Goal: Task Accomplishment & Management: Use online tool/utility

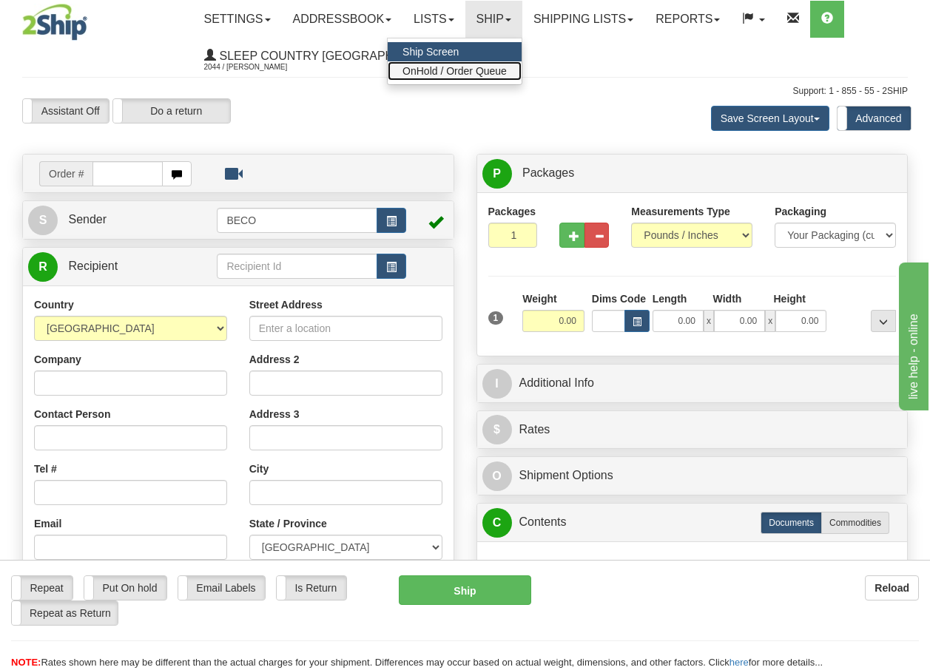
click at [467, 70] on span "OnHold / Order Queue" at bounding box center [454, 71] width 104 height 12
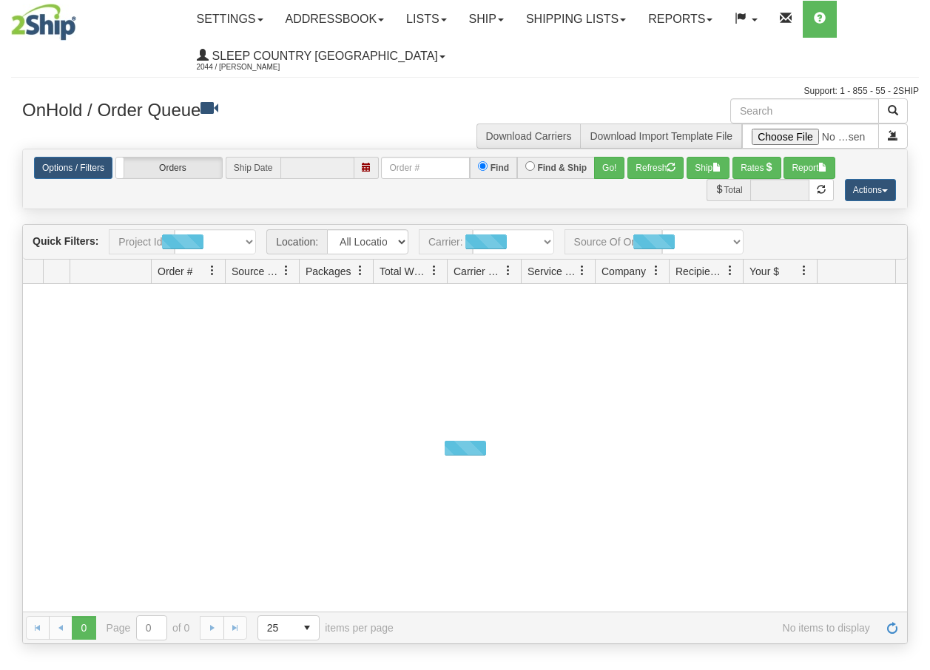
type input "[DATE]"
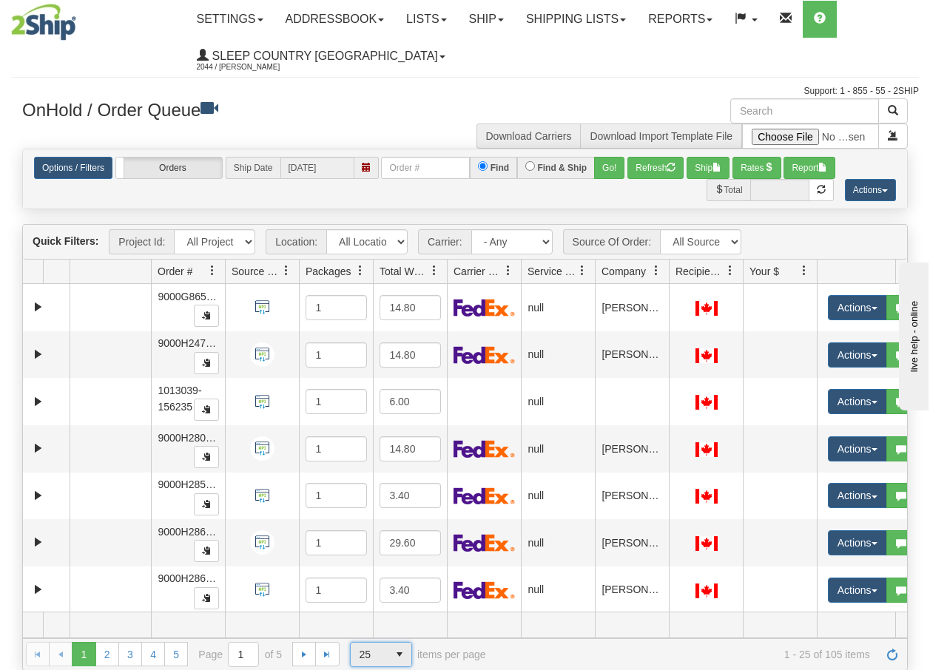
click at [393, 657] on span "select" at bounding box center [400, 655] width 24 height 24
click at [375, 626] on li "100" at bounding box center [380, 631] width 61 height 21
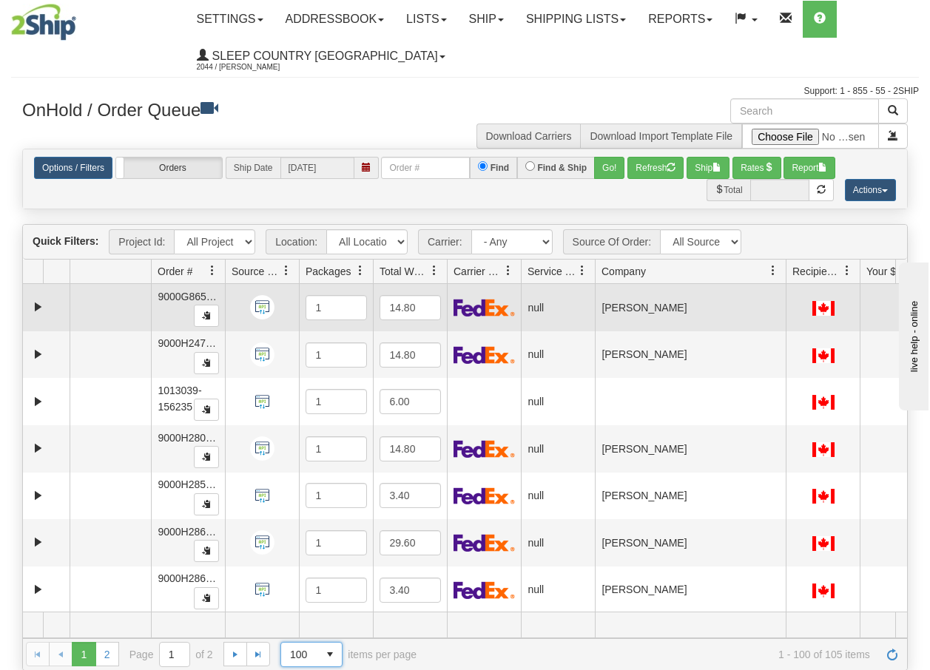
drag, startPoint x: 670, startPoint y: 274, endPoint x: 793, endPoint y: 294, distance: 124.5
click at [793, 294] on div "Quick Filters: Project Id: All Projects Location: All Locations BECO Carrier: -…" at bounding box center [464, 447] width 885 height 446
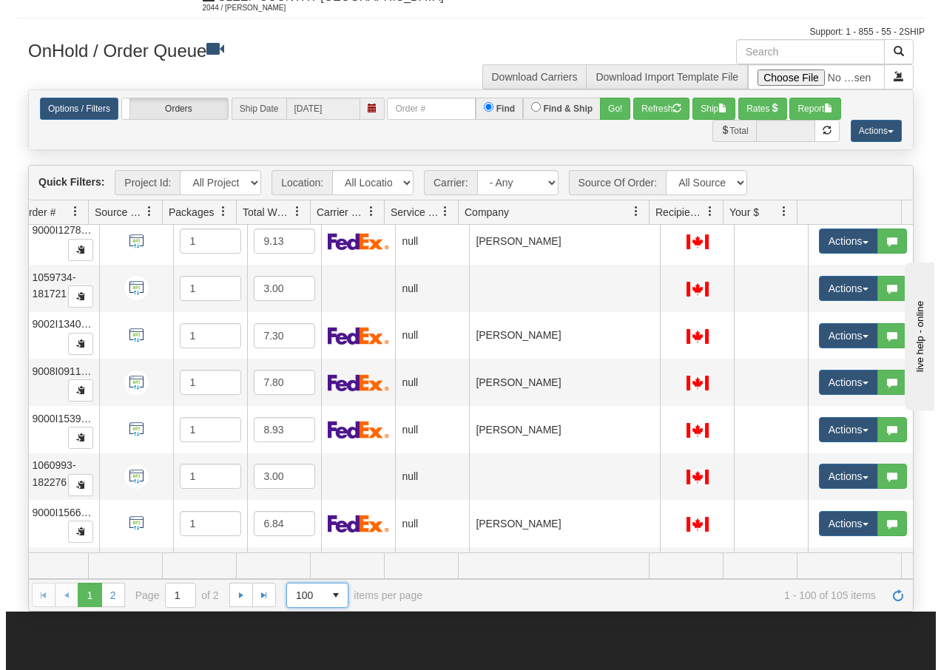
scroll to position [4387, 143]
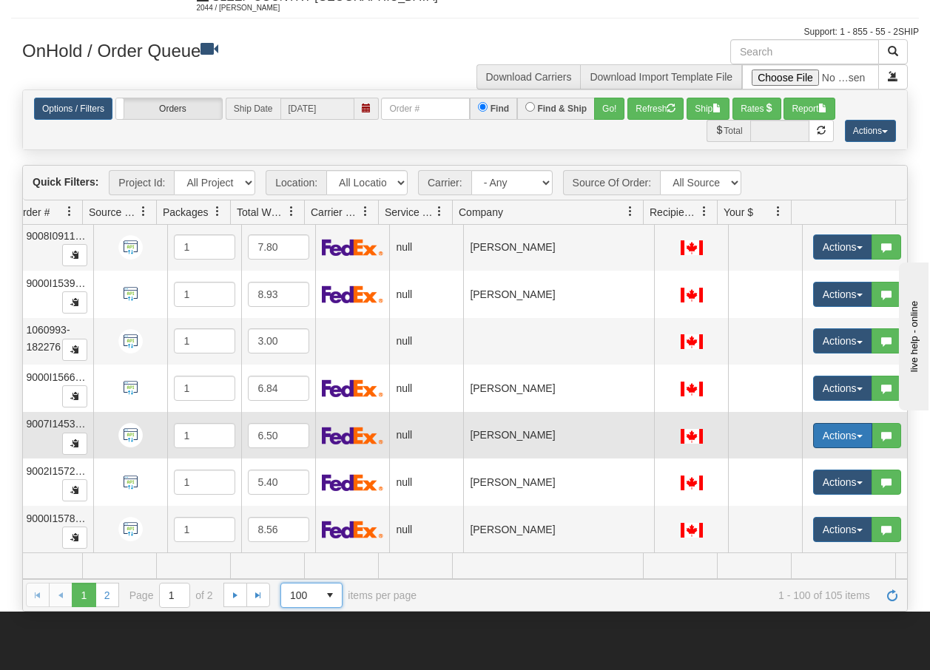
click at [857, 427] on button "Actions" at bounding box center [842, 435] width 59 height 25
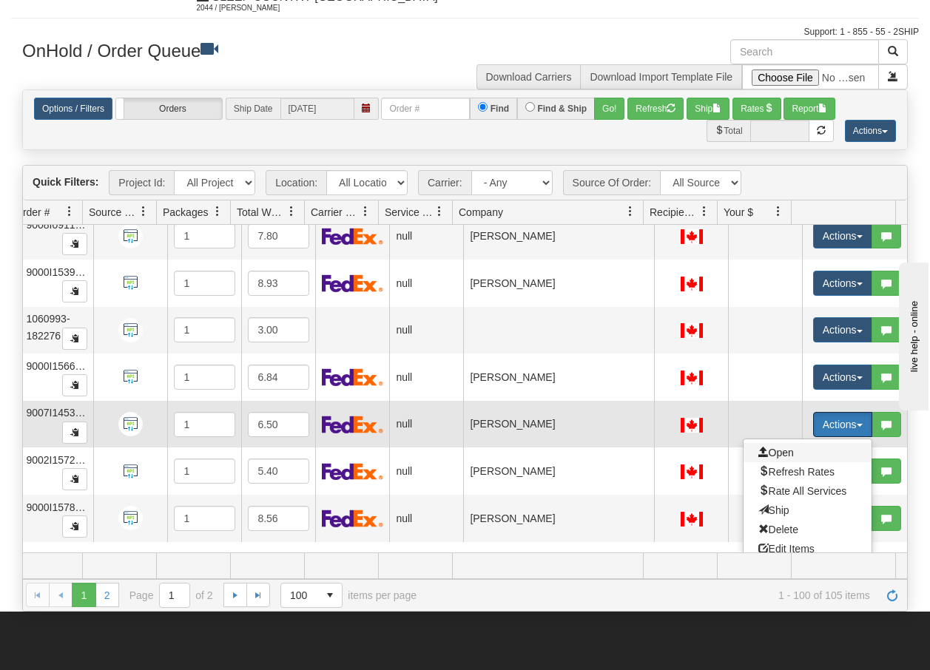
click at [768, 451] on span "Open" at bounding box center [776, 453] width 36 height 12
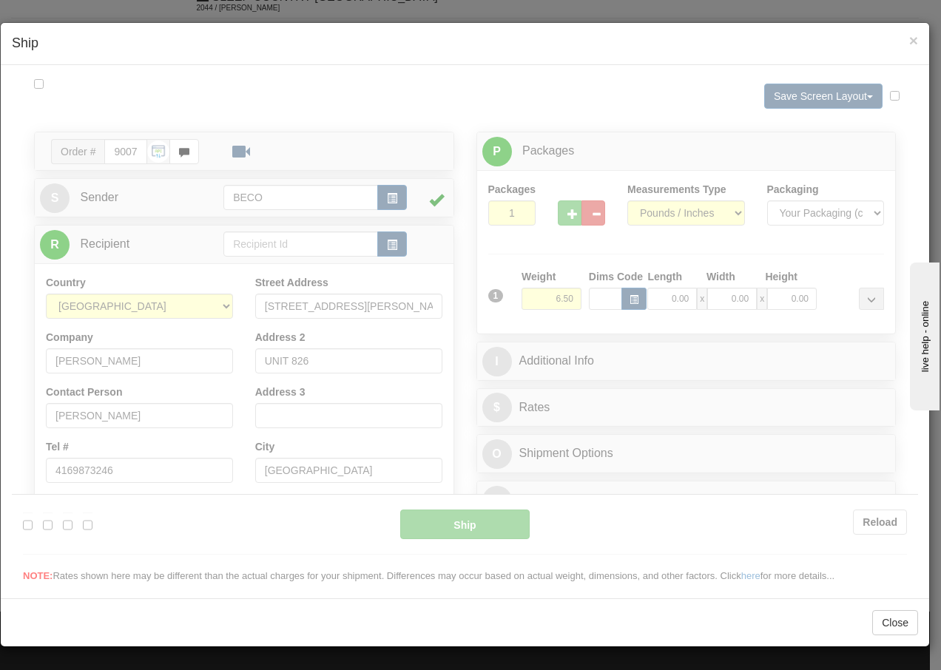
scroll to position [0, 0]
type input "13:34"
type input "16:00"
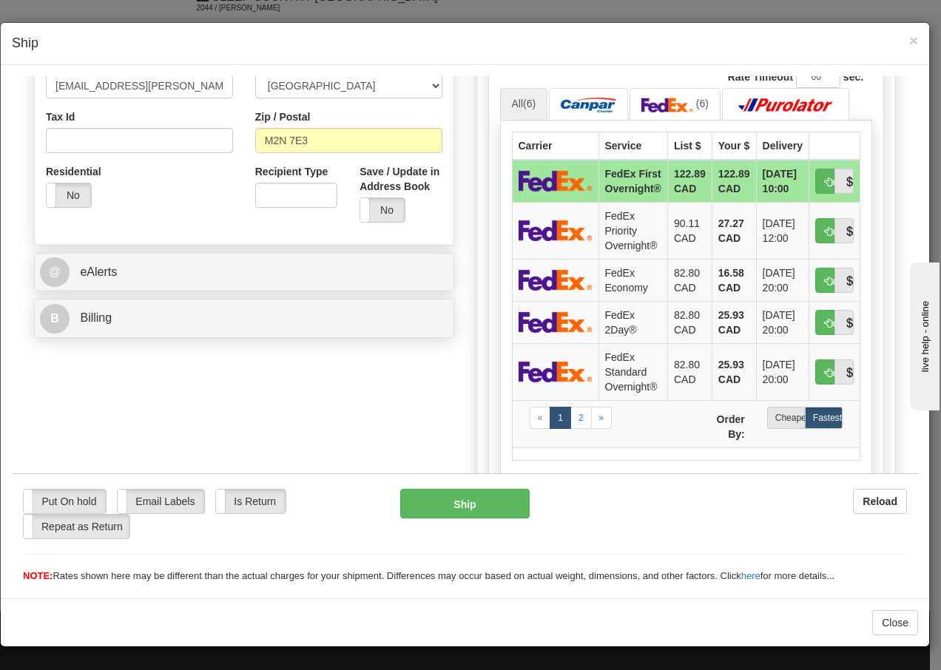
scroll to position [453, 0]
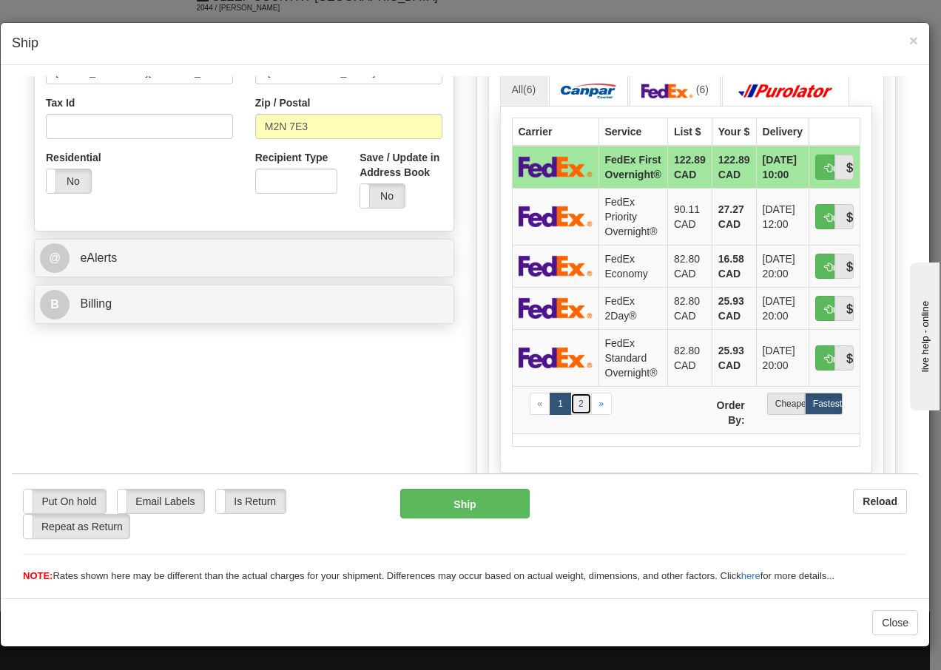
click at [575, 406] on link "2" at bounding box center [580, 403] width 21 height 22
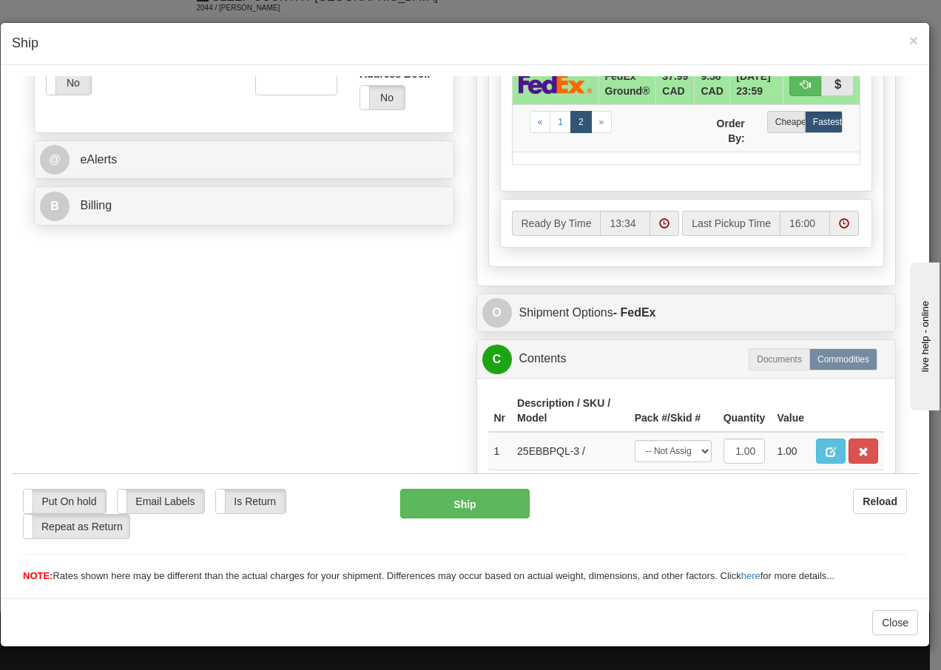
scroll to position [657, 0]
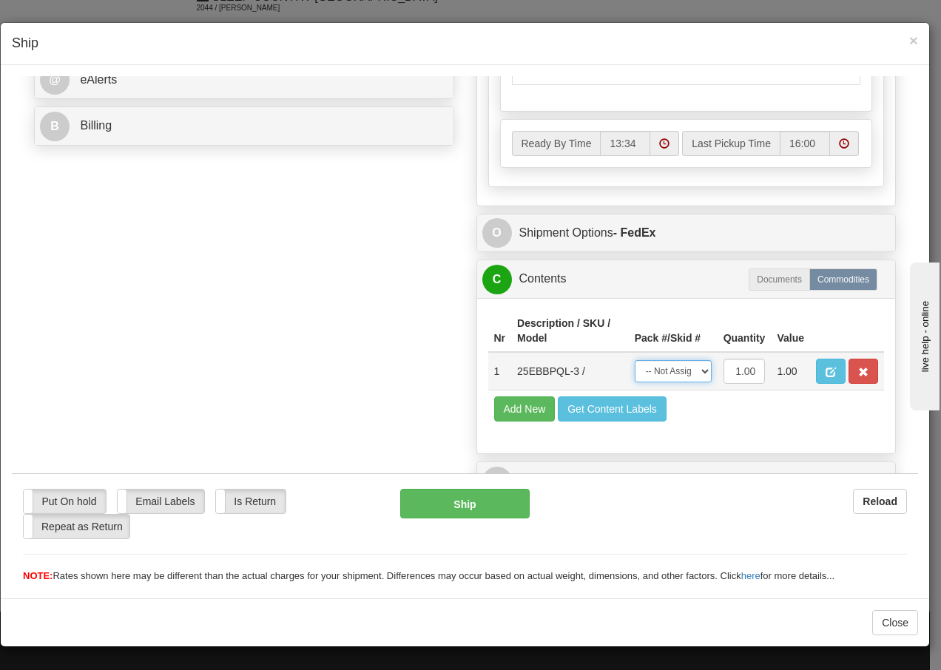
click at [686, 375] on select "-- Not Assigned -- Package 1" at bounding box center [673, 370] width 77 height 22
select select "0"
click at [635, 359] on select "-- Not Assigned -- Package 1" at bounding box center [673, 370] width 77 height 22
click at [423, 510] on button "Ship" at bounding box center [464, 503] width 129 height 30
type input "92"
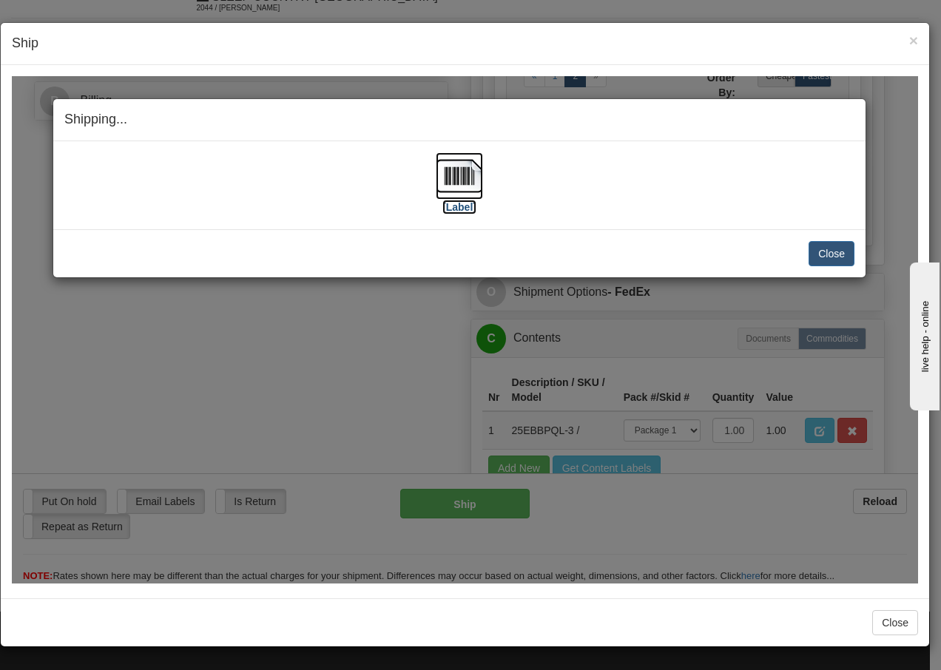
click at [463, 178] on img at bounding box center [459, 175] width 47 height 47
click at [830, 251] on button "Close" at bounding box center [831, 252] width 46 height 25
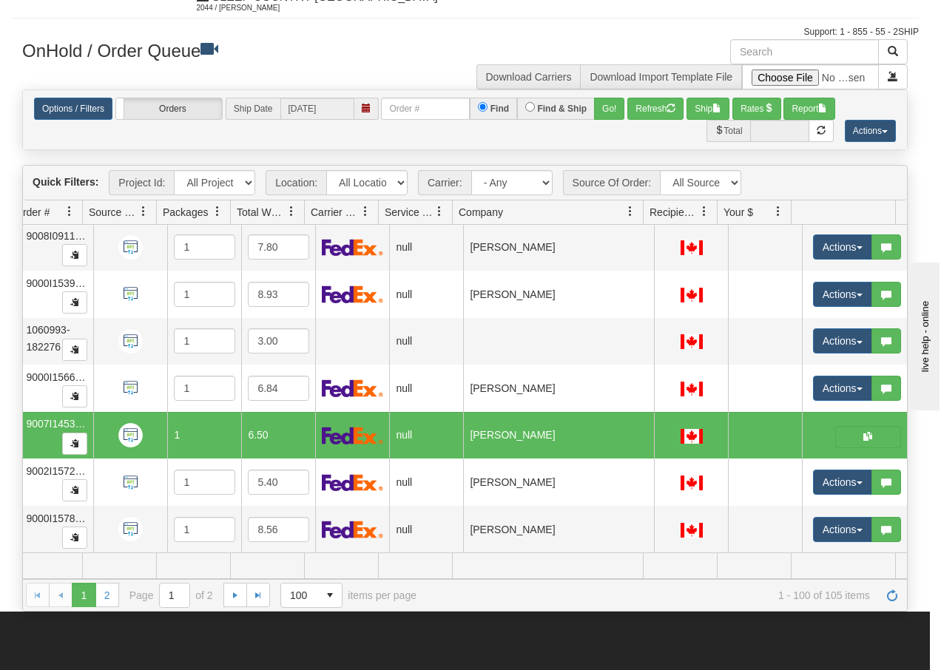
scroll to position [0, 132]
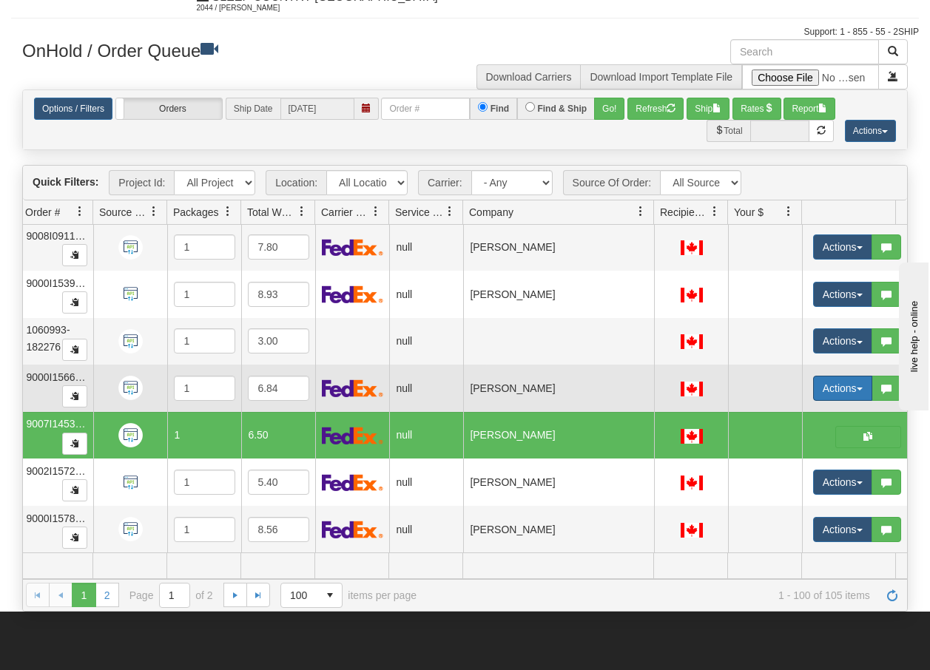
click at [859, 388] on span "button" at bounding box center [860, 389] width 6 height 3
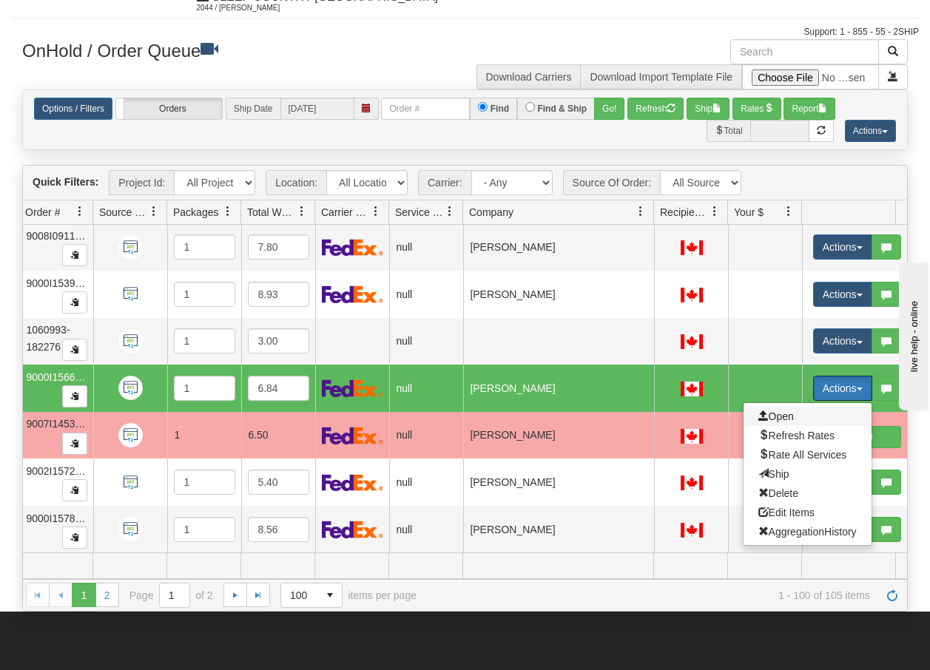
click at [767, 410] on span "Open" at bounding box center [776, 416] width 36 height 12
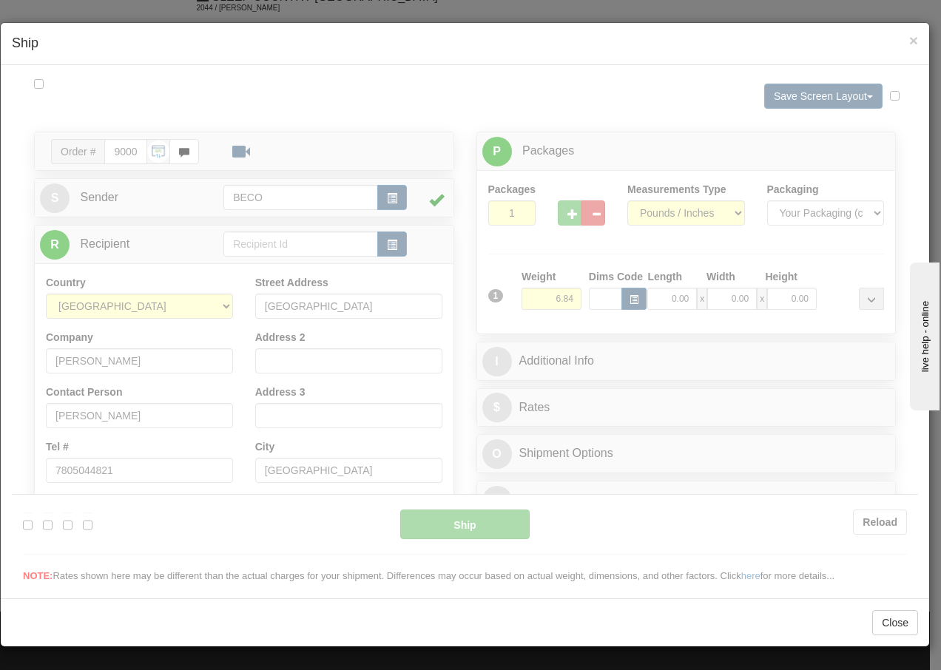
scroll to position [0, 0]
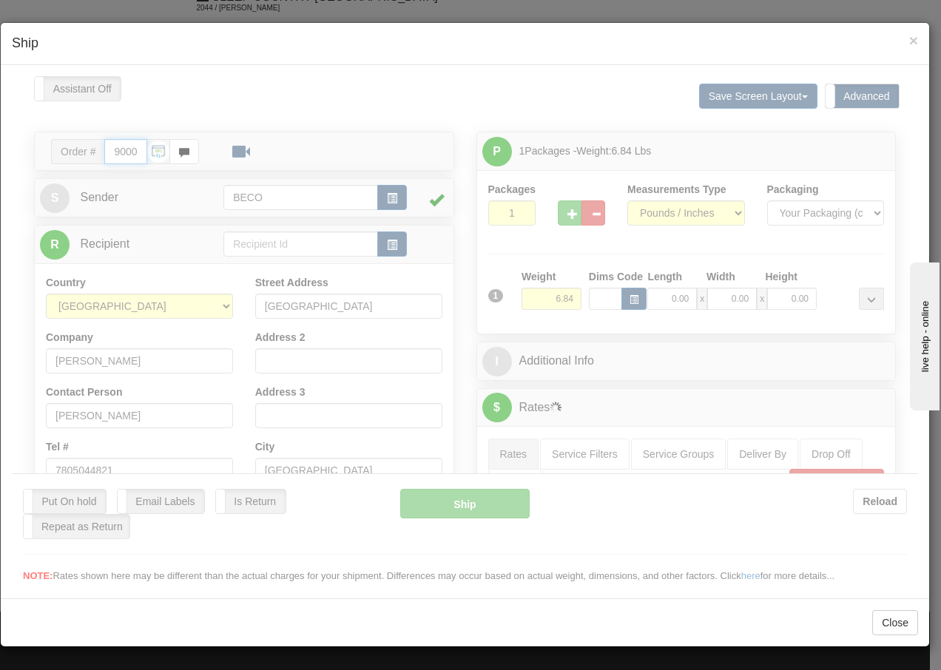
type input "13:35"
type input "16:00"
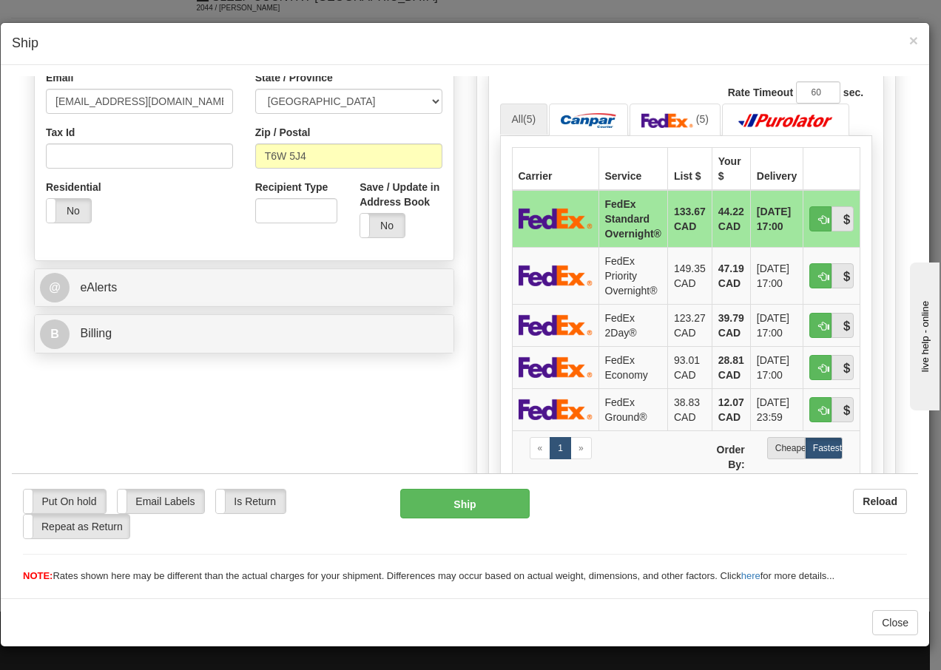
scroll to position [473, 0]
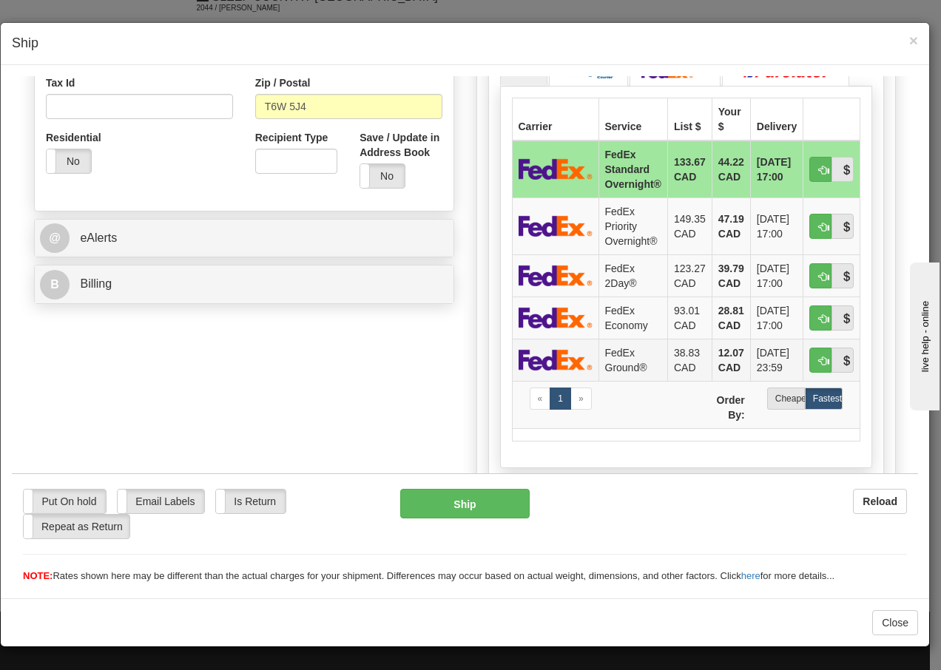
click at [599, 362] on td "FedEx Ground®" at bounding box center [632, 359] width 69 height 42
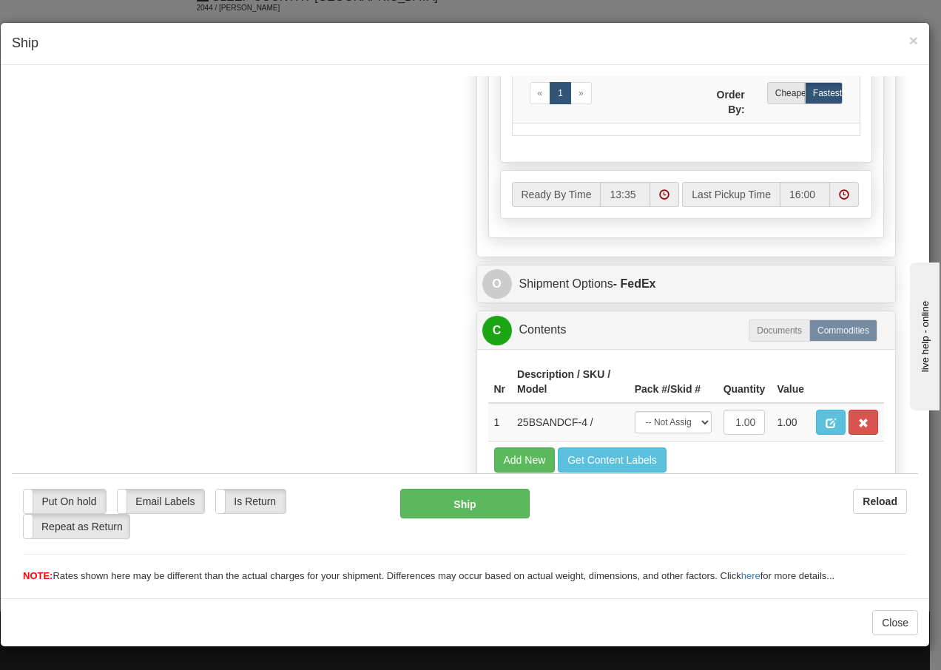
scroll to position [855, 0]
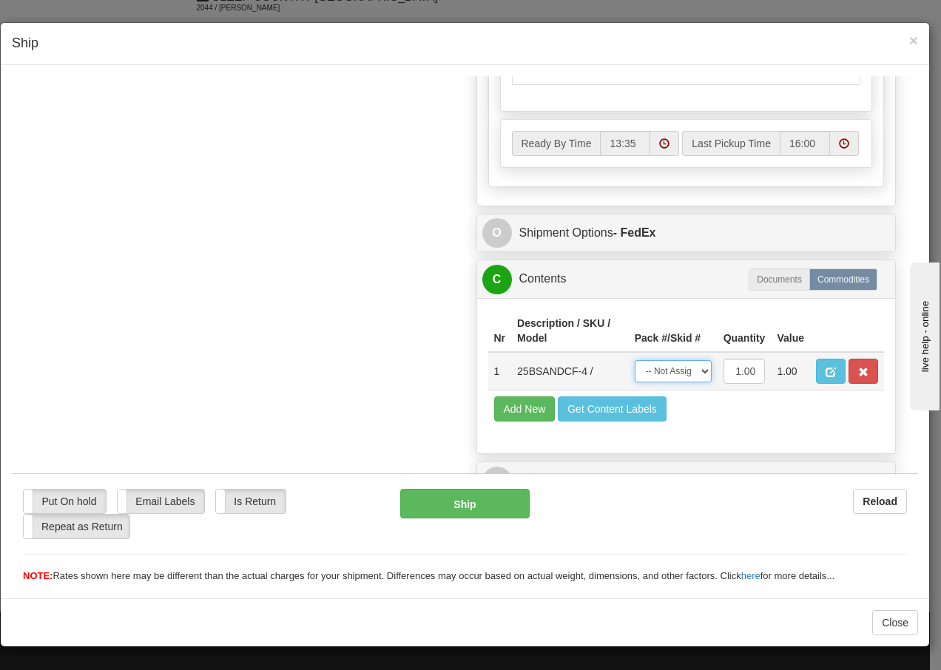
drag, startPoint x: 669, startPoint y: 366, endPoint x: 672, endPoint y: 376, distance: 10.6
click at [669, 366] on select "-- Not Assigned -- Package 1" at bounding box center [673, 370] width 77 height 22
select select "0"
click at [635, 359] on select "-- Not Assigned -- Package 1" at bounding box center [673, 370] width 77 height 22
click at [450, 501] on button "Ship" at bounding box center [464, 503] width 129 height 30
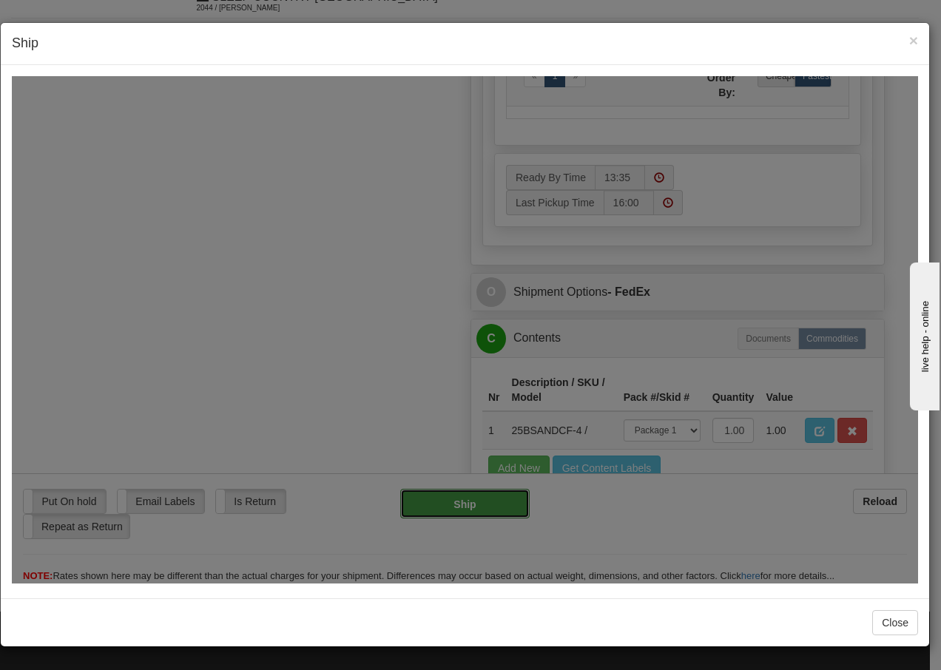
type input "92"
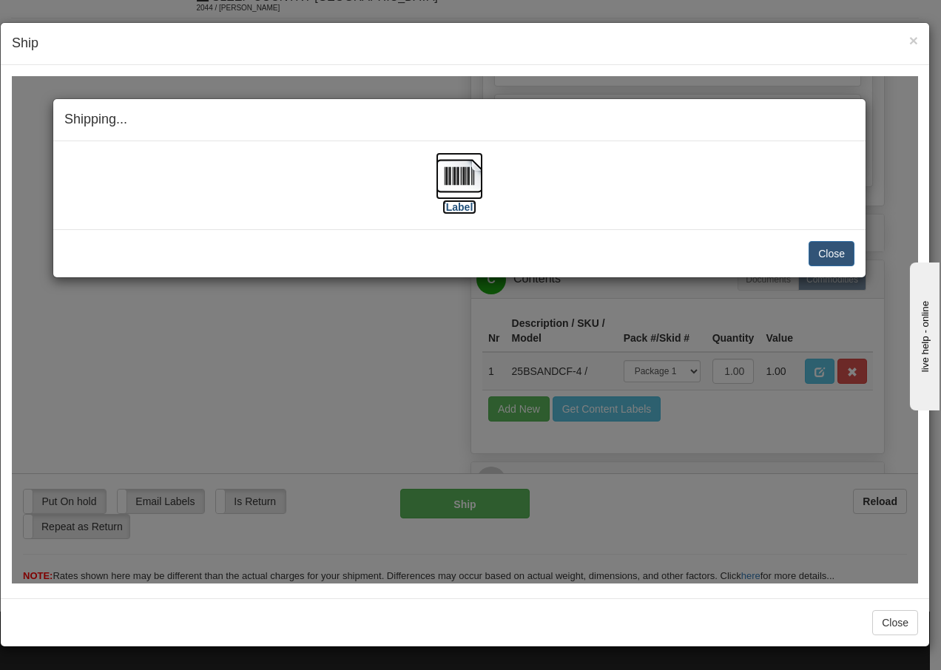
click at [457, 171] on img at bounding box center [459, 175] width 47 height 47
click at [825, 254] on button "Close" at bounding box center [831, 252] width 46 height 25
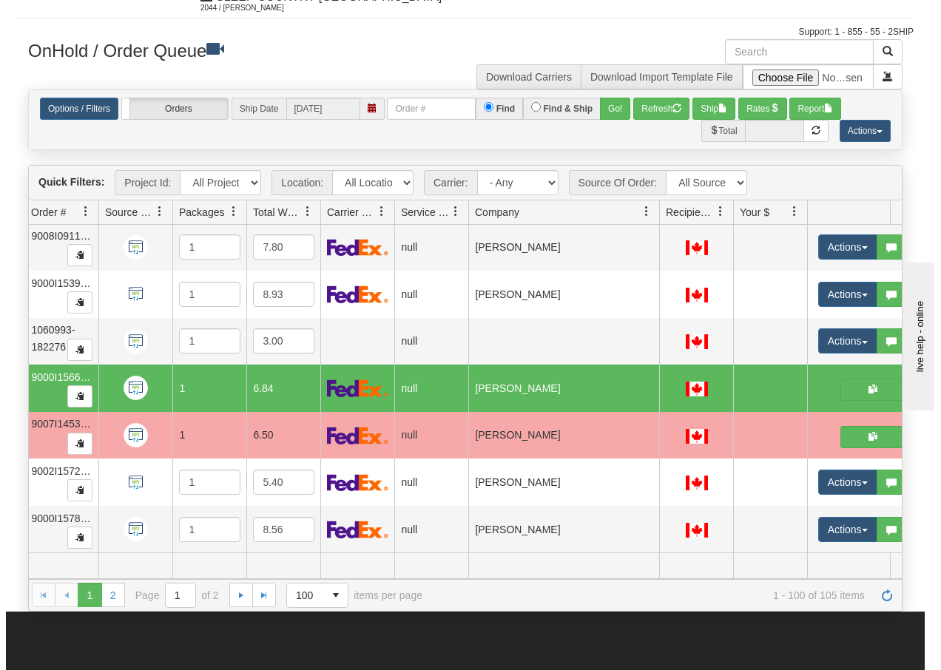
scroll to position [0, 132]
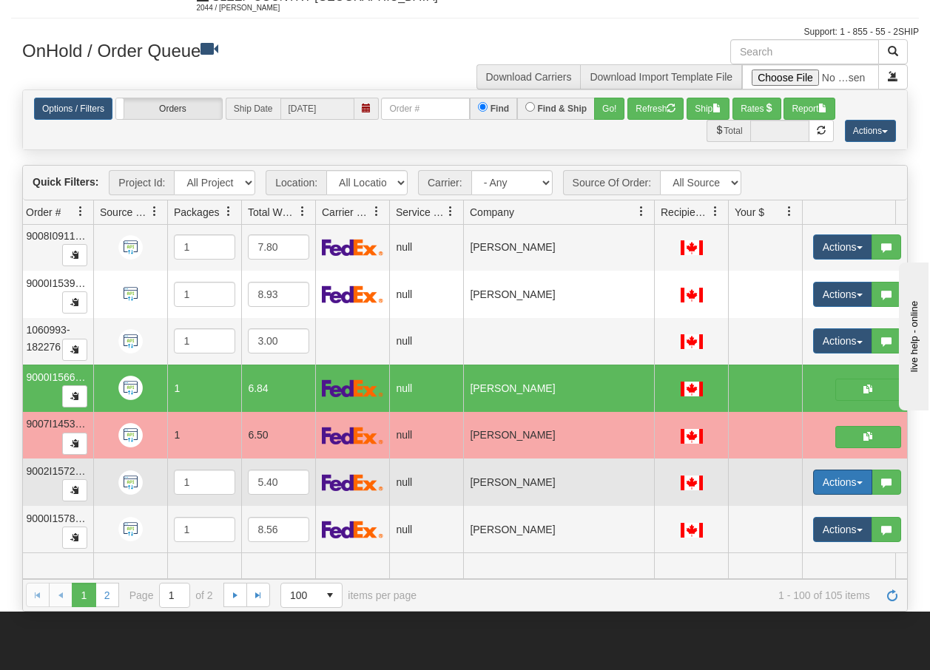
click at [853, 470] on button "Actions" at bounding box center [842, 482] width 59 height 25
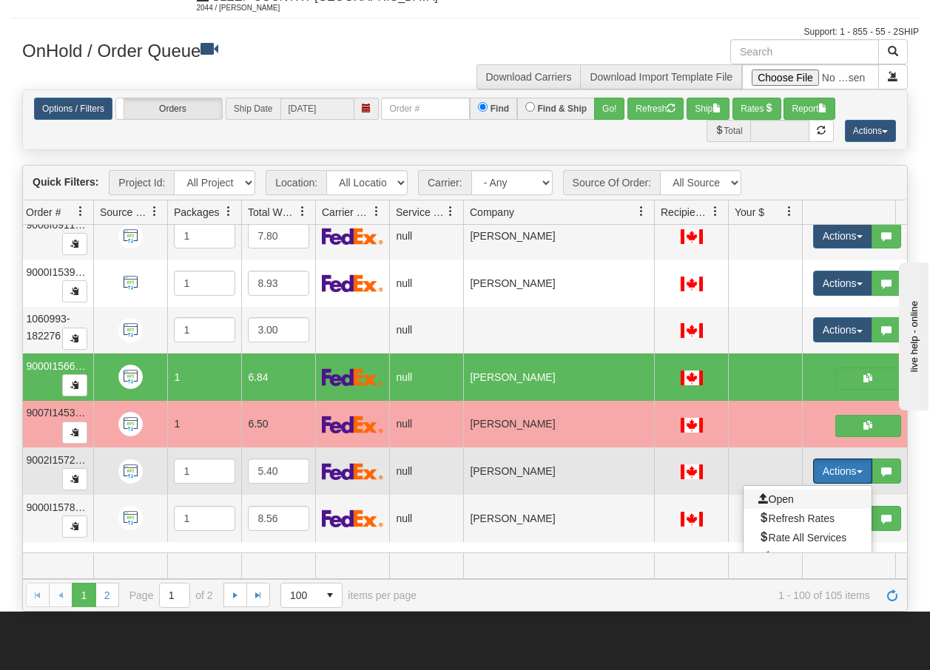
click at [785, 496] on span "Open" at bounding box center [776, 499] width 36 height 12
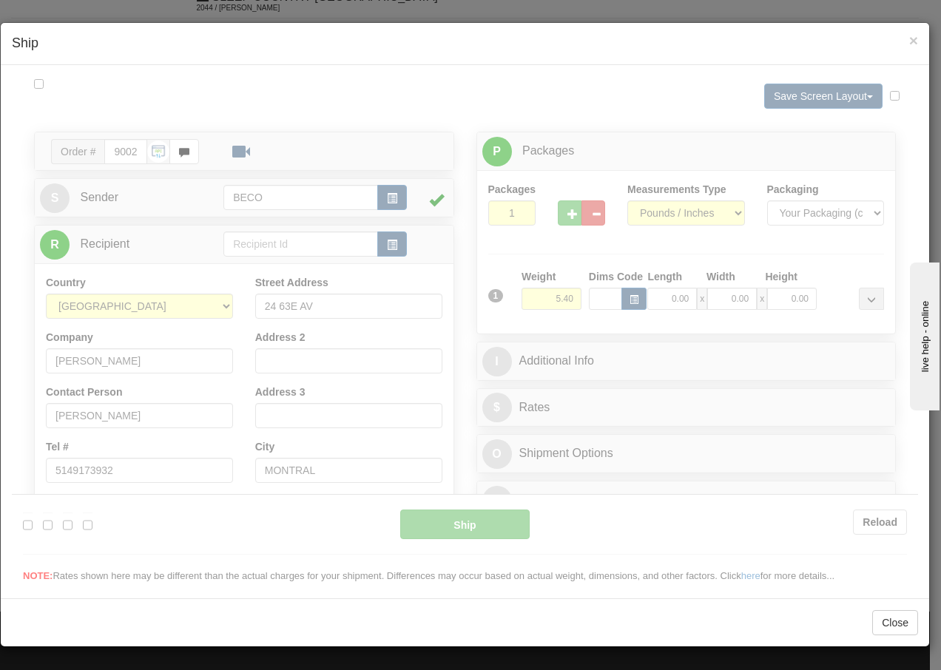
scroll to position [0, 0]
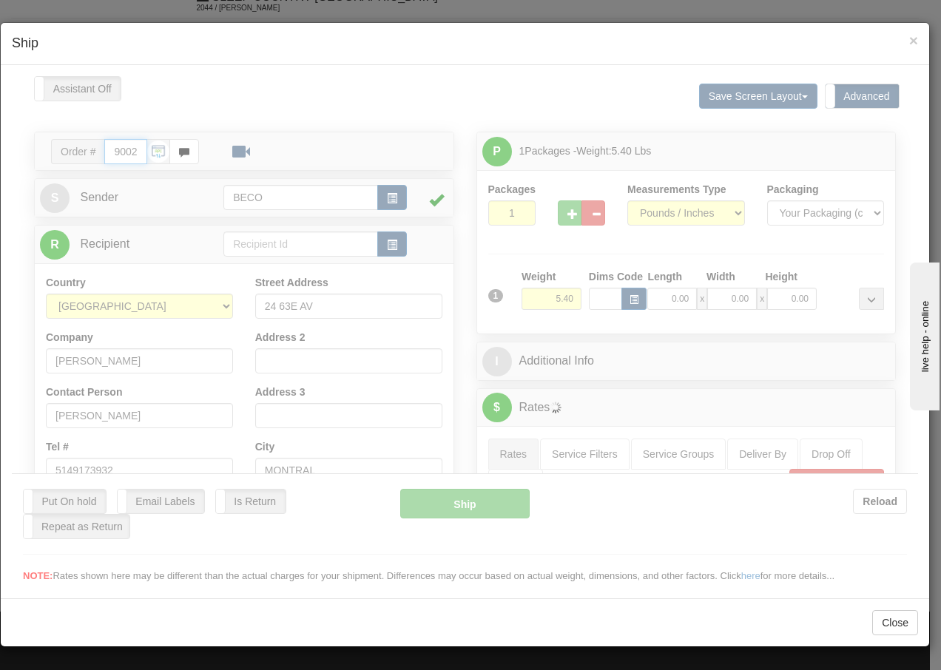
type input "13:36"
type input "16:00"
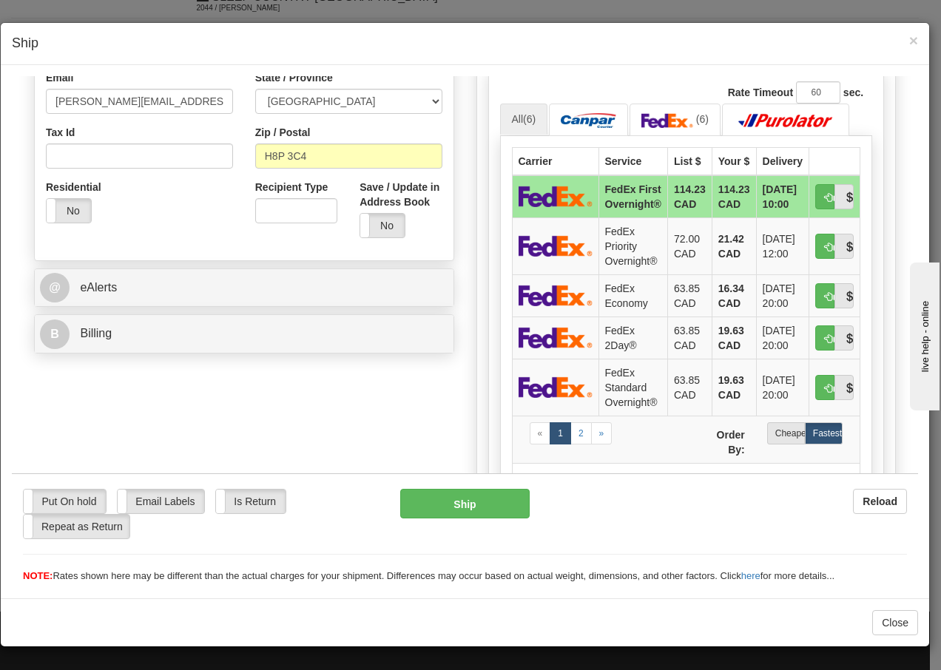
scroll to position [483, 0]
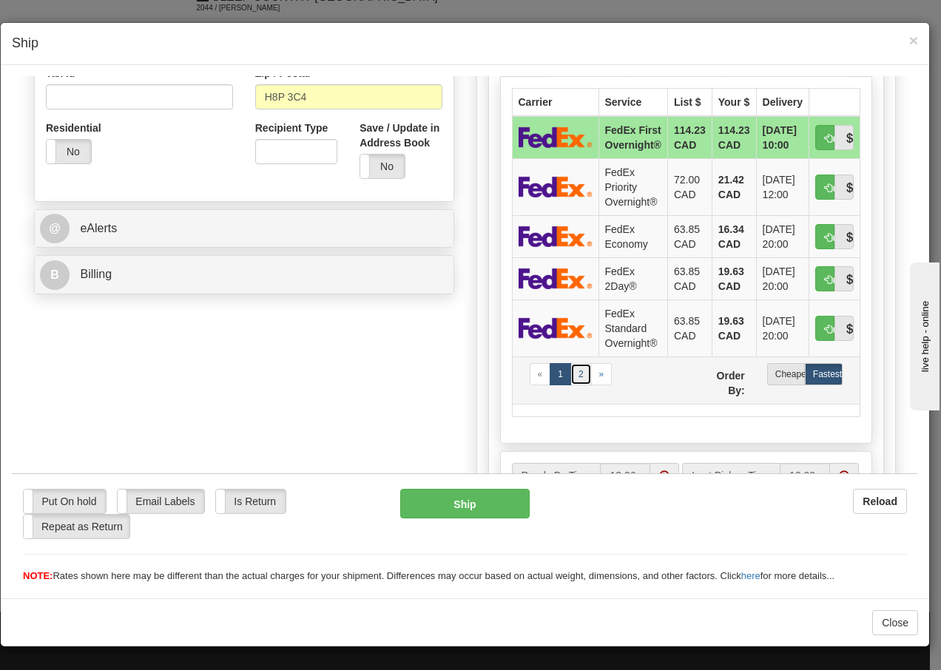
click at [573, 385] on link "2" at bounding box center [580, 373] width 21 height 22
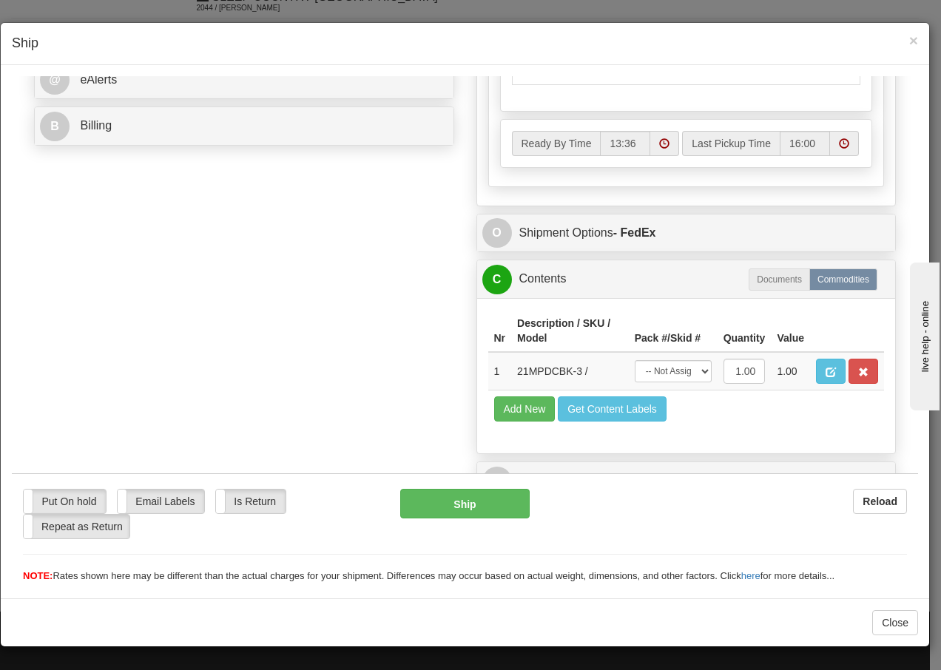
scroll to position [657, 0]
click at [674, 370] on select "-- Not Assigned -- Package 1" at bounding box center [673, 370] width 77 height 22
select select "0"
click at [635, 359] on select "-- Not Assigned -- Package 1" at bounding box center [673, 370] width 77 height 22
click at [496, 502] on button "Ship" at bounding box center [464, 503] width 129 height 30
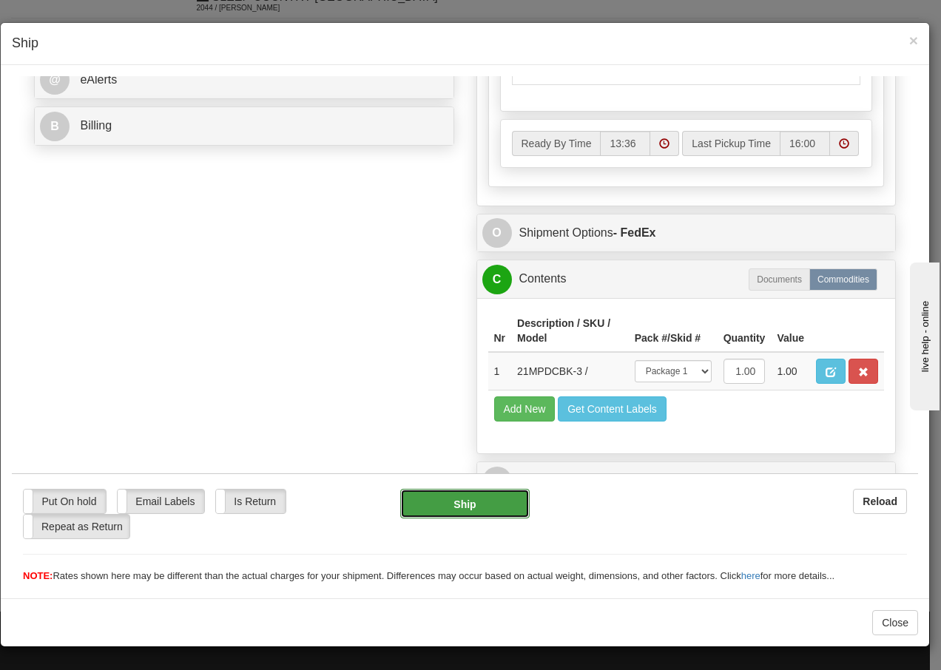
type input "92"
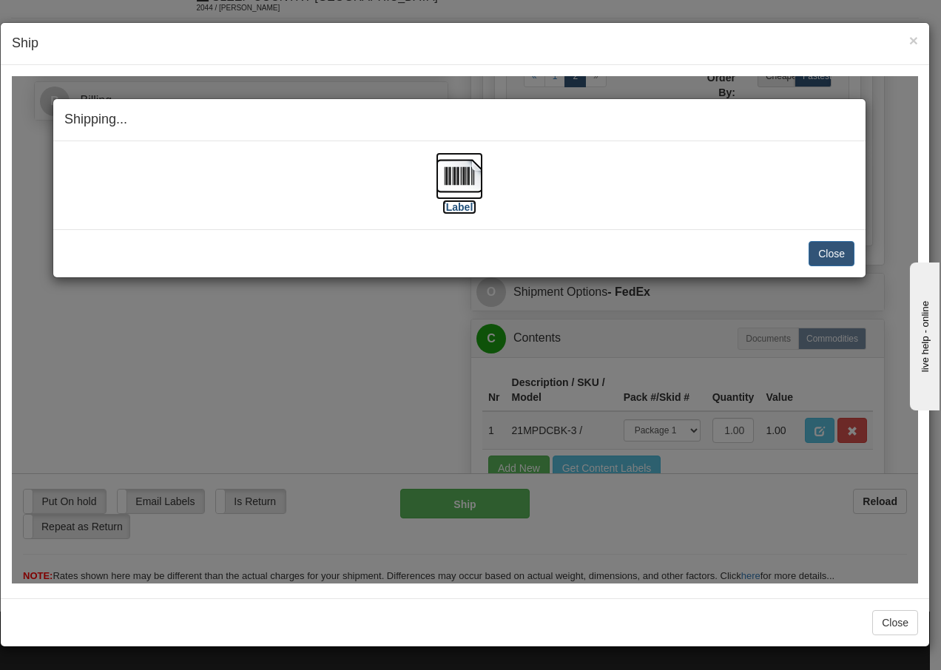
click at [475, 177] on img at bounding box center [459, 175] width 47 height 47
click at [824, 251] on button "Close" at bounding box center [831, 252] width 46 height 25
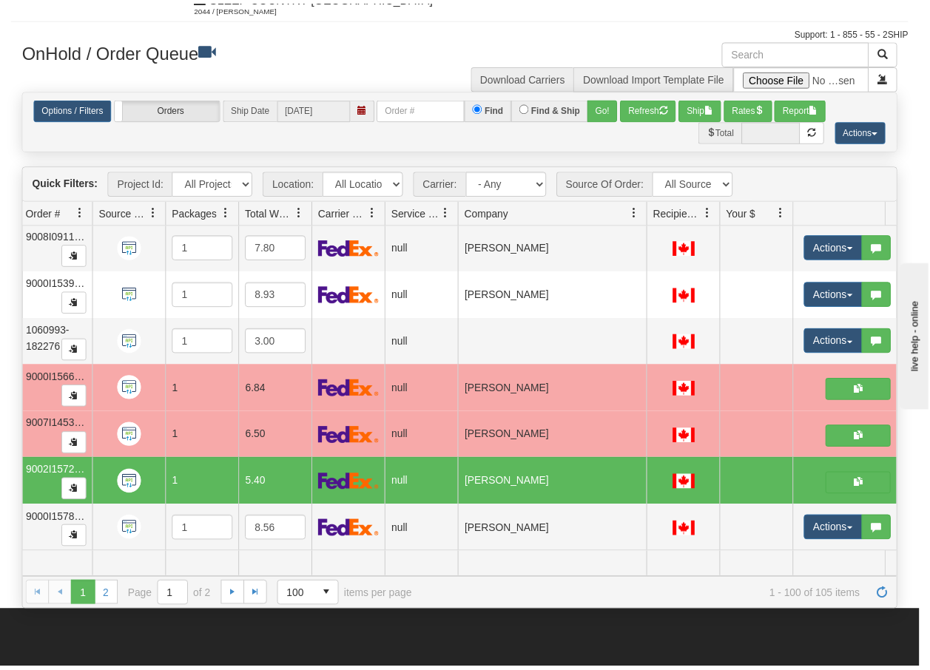
scroll to position [0, 0]
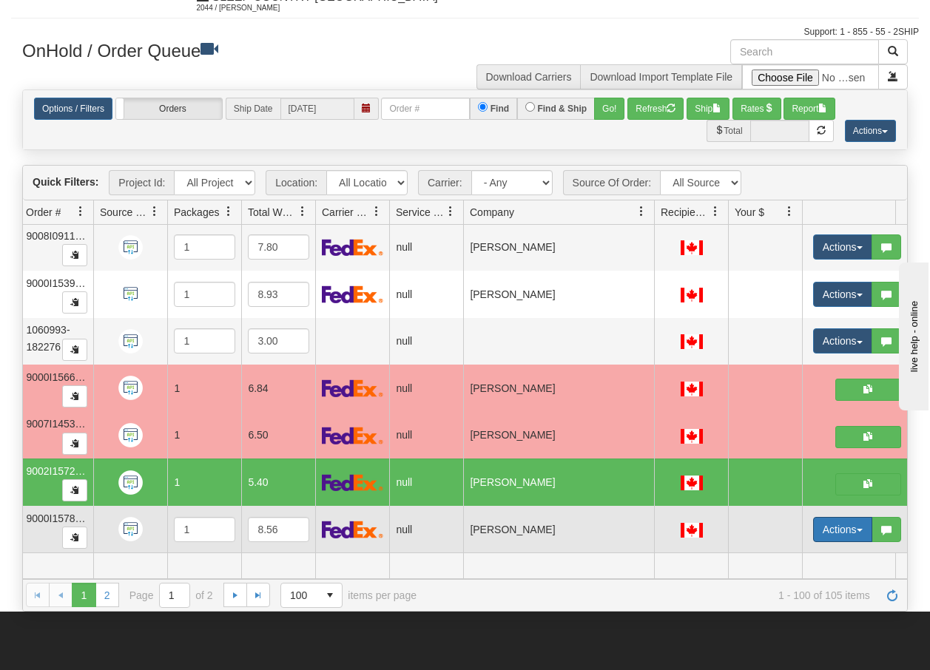
click at [857, 529] on span "button" at bounding box center [860, 530] width 6 height 3
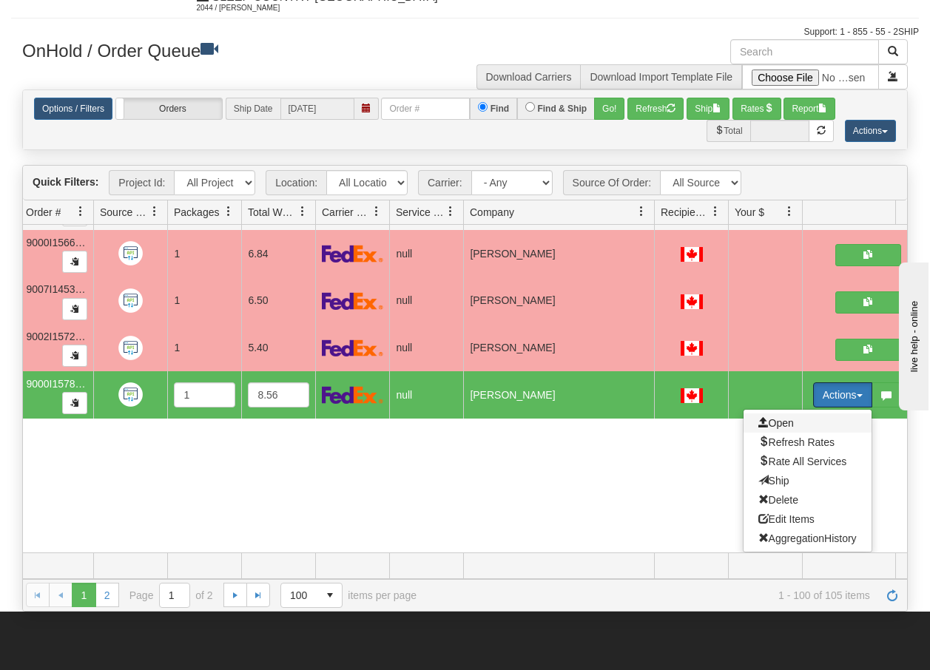
click at [780, 417] on span "Open" at bounding box center [776, 423] width 36 height 12
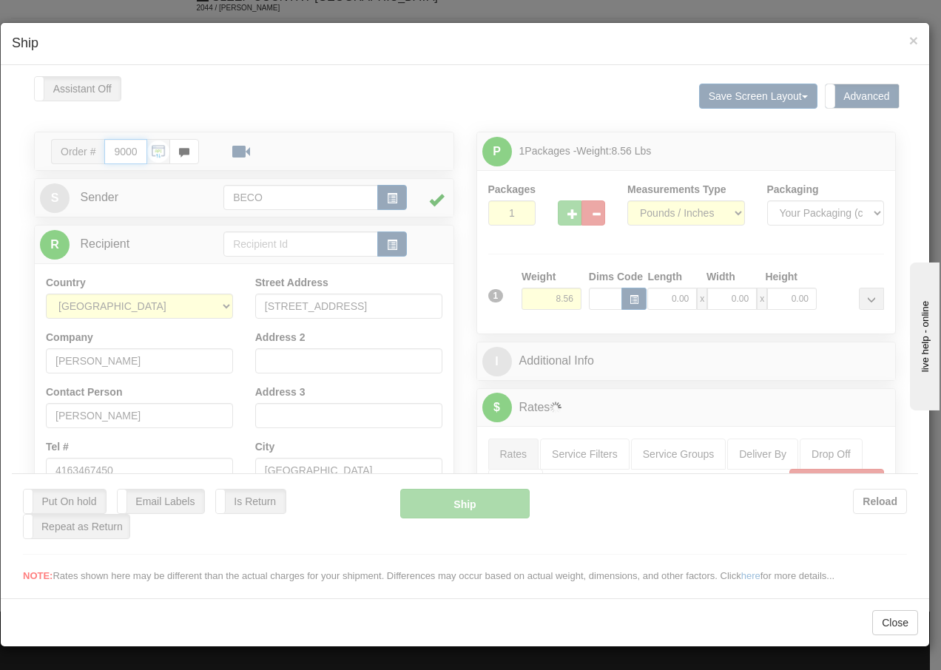
type input "13:37"
type input "16:00"
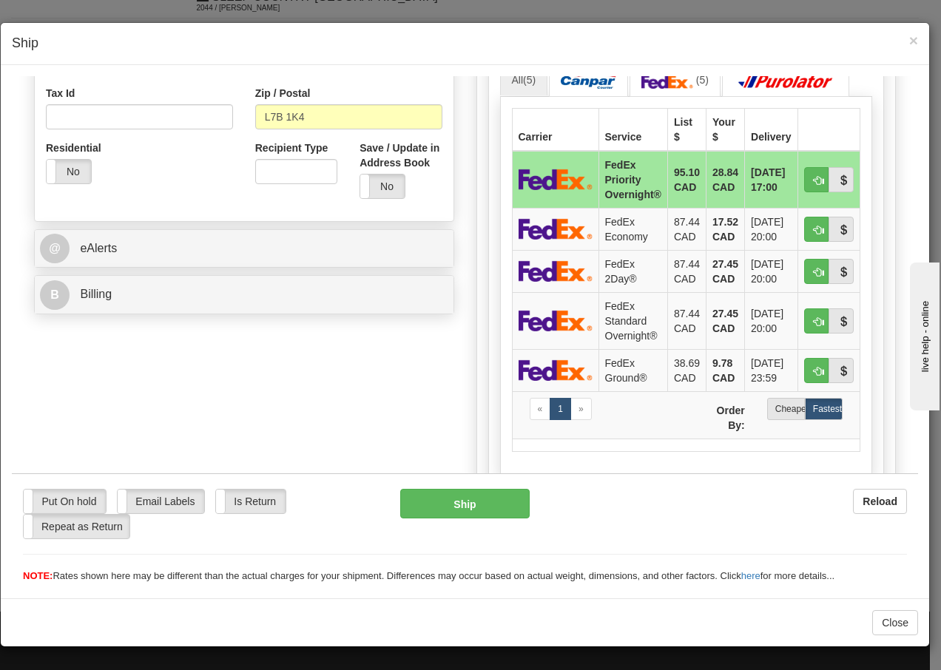
scroll to position [493, 0]
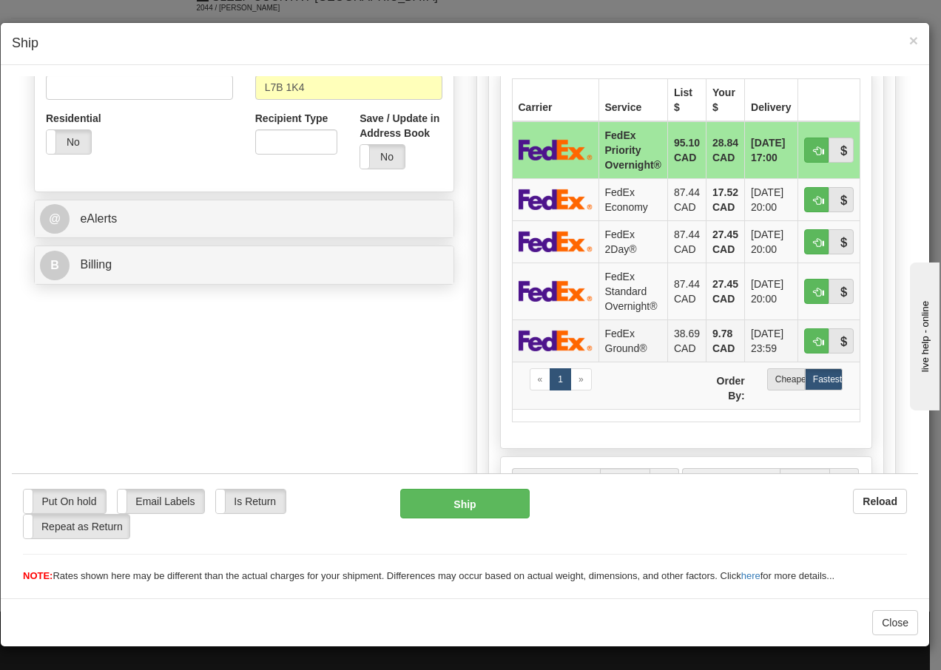
click at [599, 338] on td "FedEx Ground®" at bounding box center [632, 340] width 69 height 42
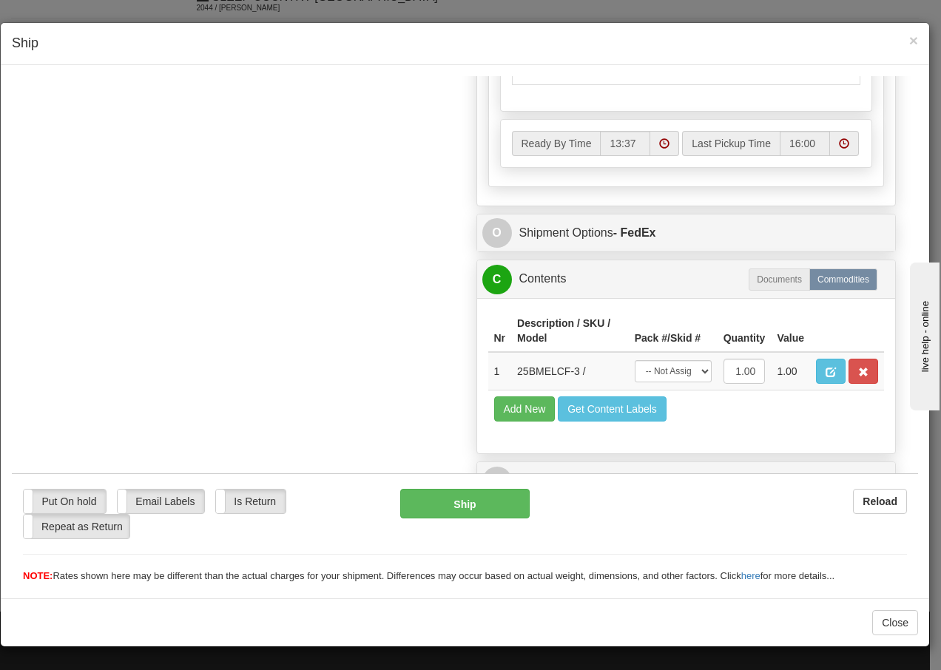
scroll to position [855, 0]
click at [683, 369] on select "-- Not Assigned -- Package 1" at bounding box center [673, 370] width 77 height 22
select select "0"
click at [635, 359] on select "-- Not Assigned -- Package 1" at bounding box center [673, 370] width 77 height 22
click at [446, 503] on button "Ship" at bounding box center [464, 503] width 129 height 30
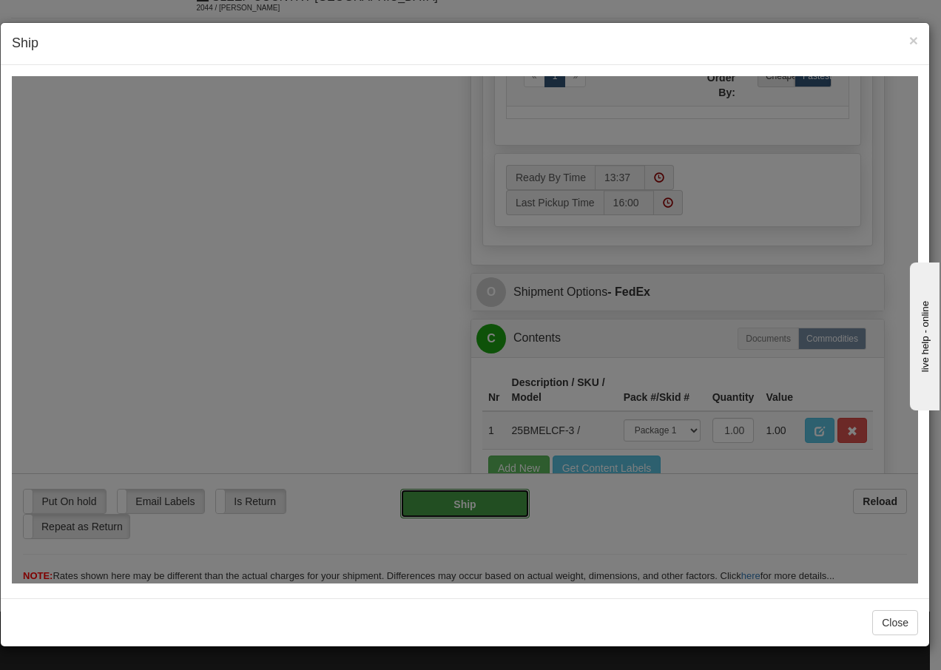
type input "92"
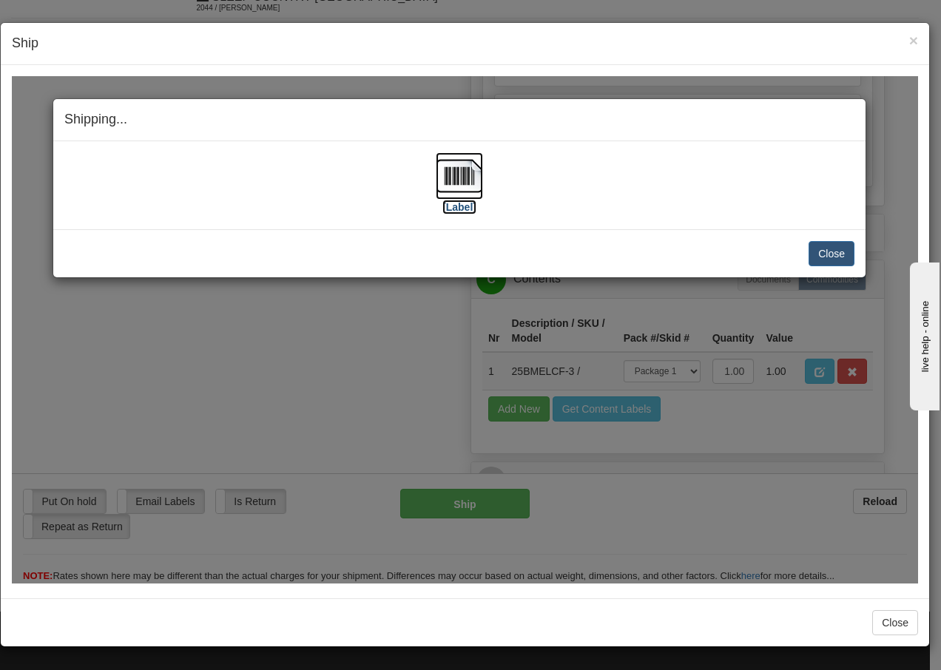
click at [458, 169] on img at bounding box center [459, 175] width 47 height 47
click at [831, 253] on button "Close" at bounding box center [831, 252] width 46 height 25
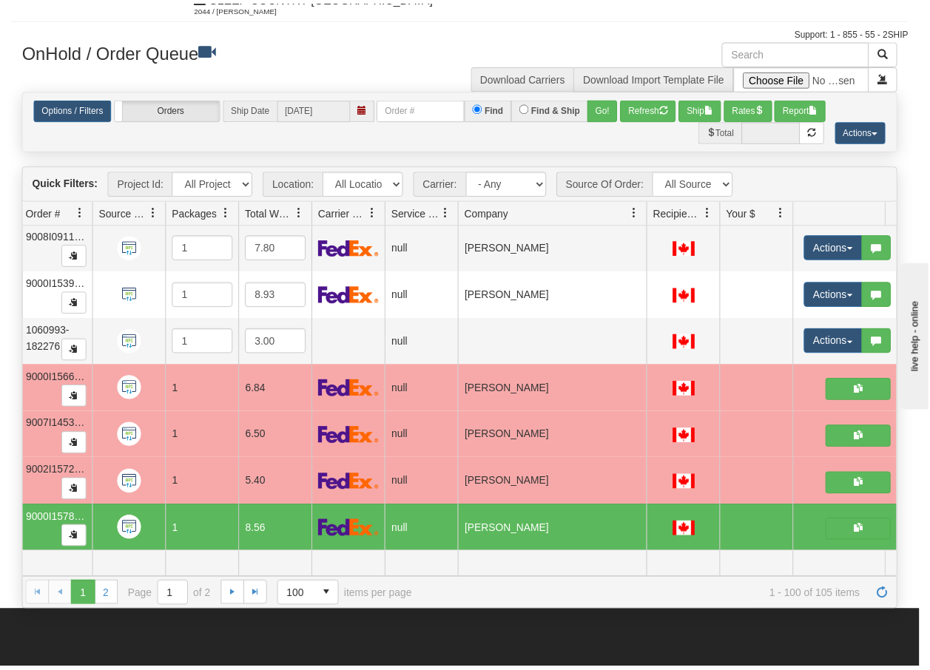
scroll to position [0, 0]
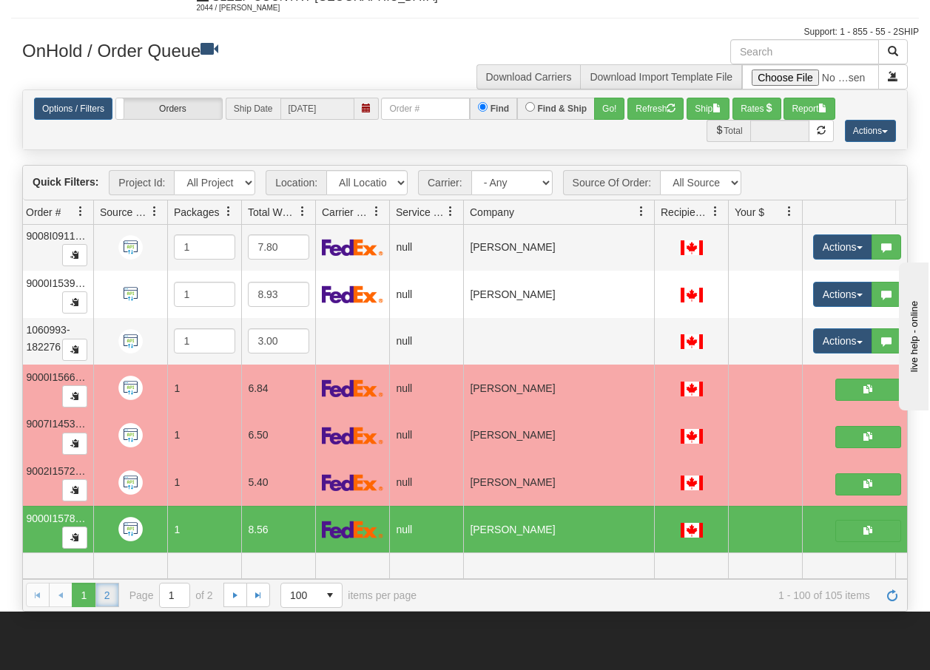
click at [110, 592] on link "2" at bounding box center [107, 595] width 24 height 24
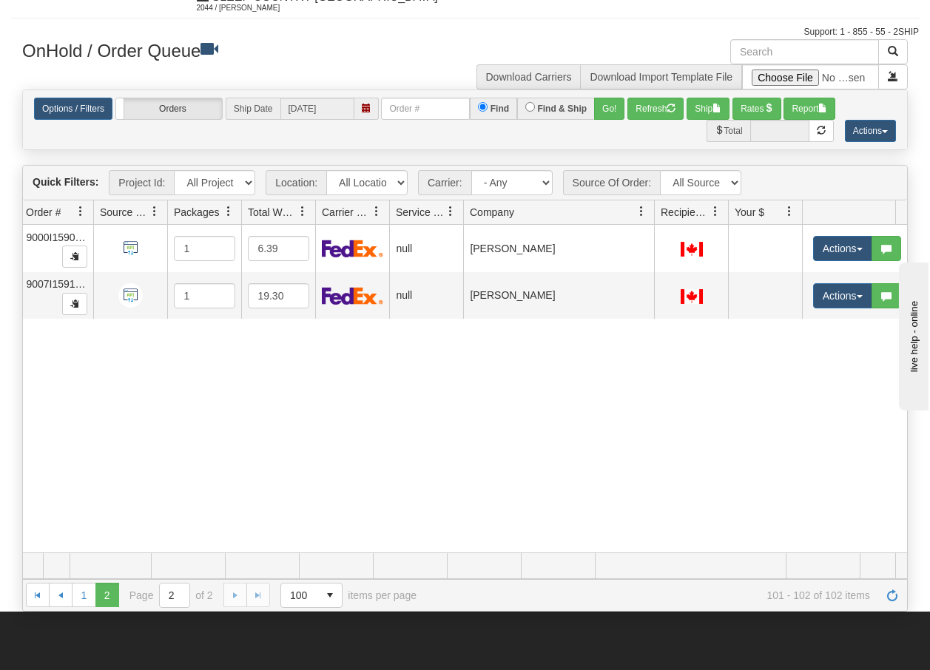
scroll to position [0, 132]
click at [86, 598] on link "1" at bounding box center [84, 595] width 24 height 24
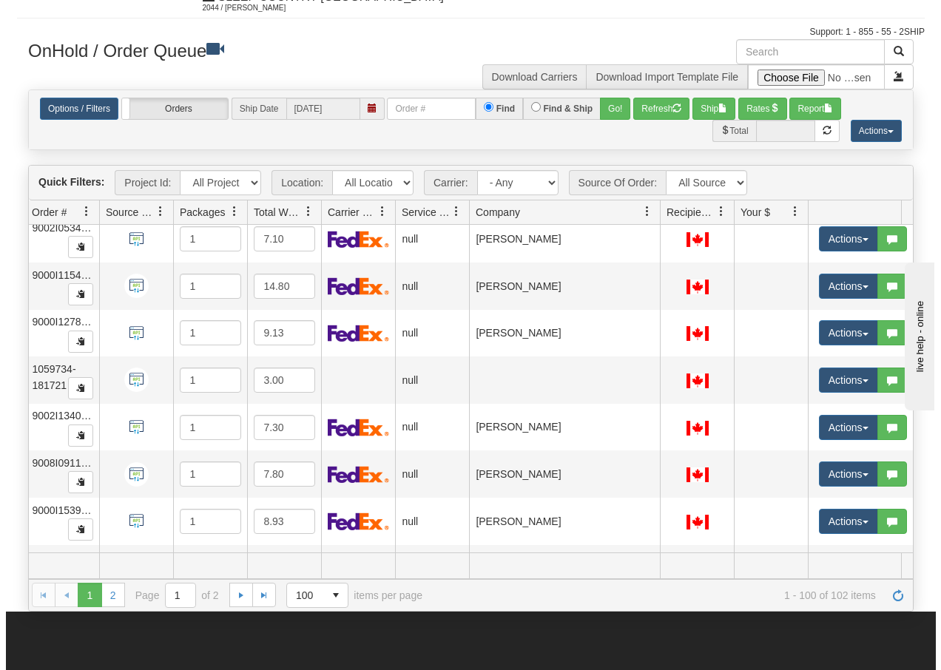
scroll to position [4387, 132]
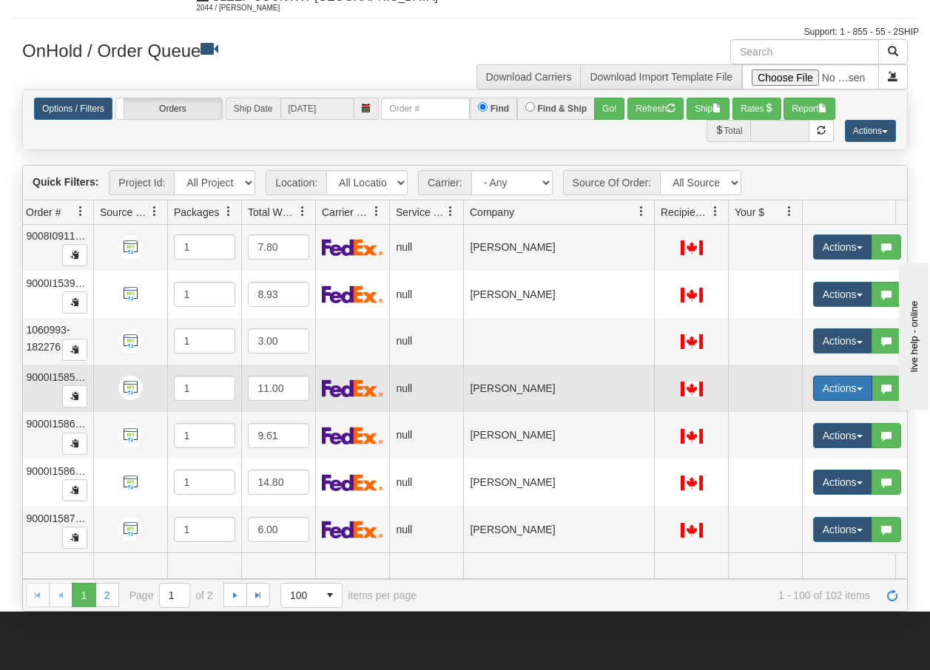
click at [854, 381] on button "Actions" at bounding box center [842, 388] width 59 height 25
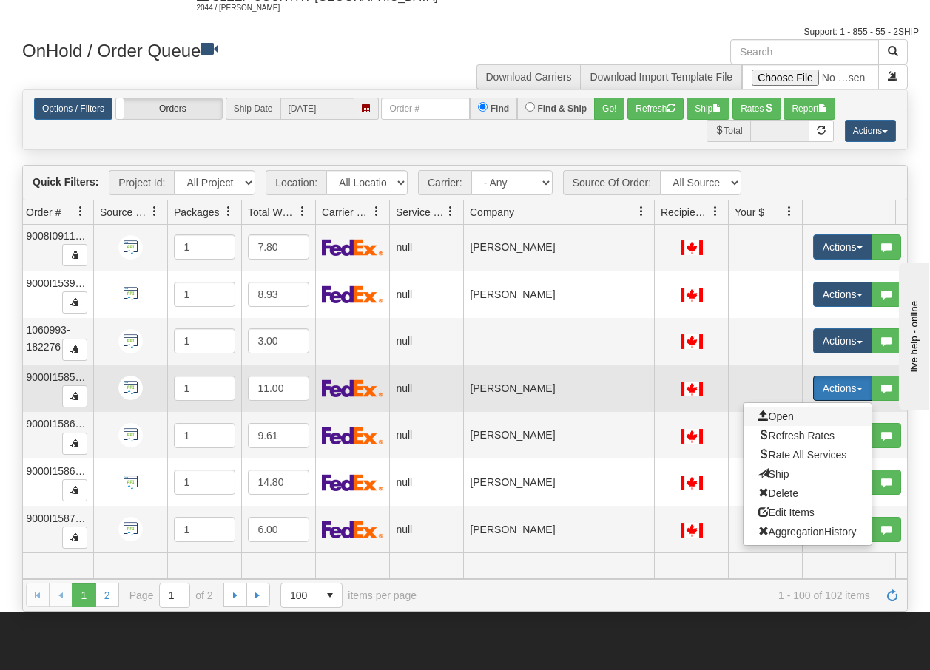
click at [780, 410] on span "Open" at bounding box center [776, 416] width 36 height 12
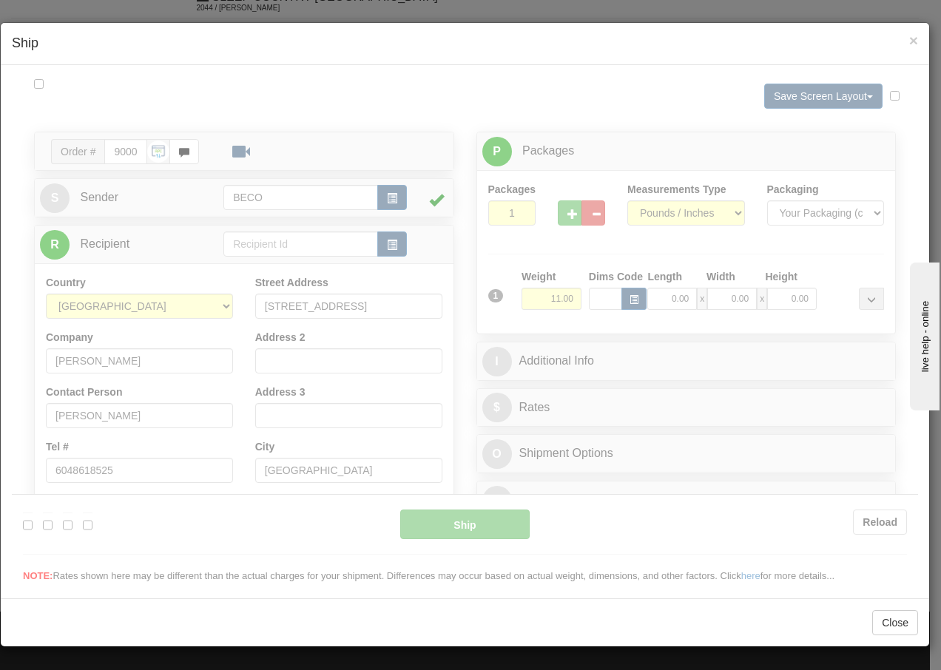
scroll to position [0, 0]
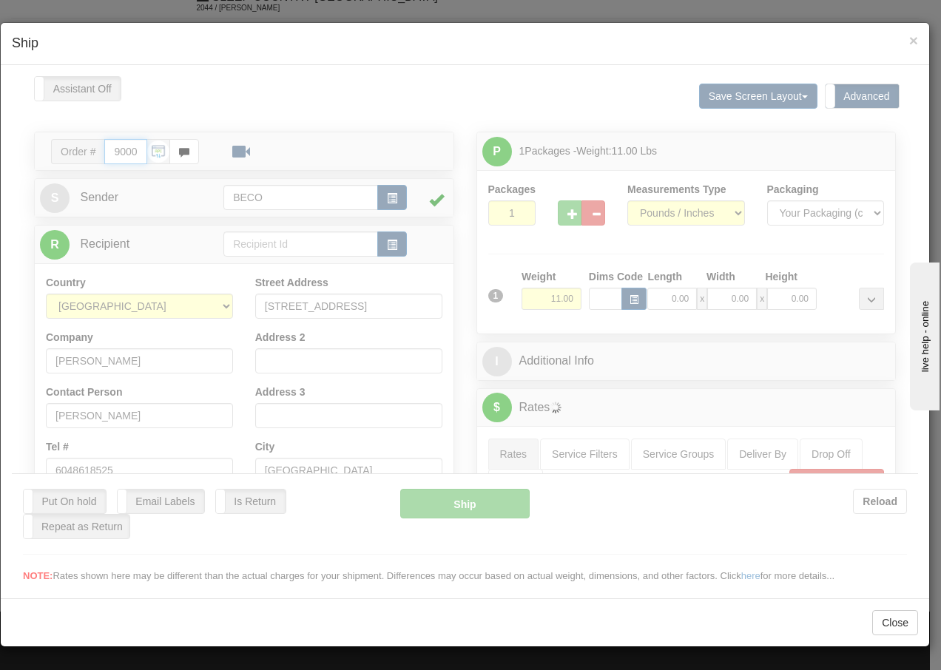
type input "13:38"
type input "16:00"
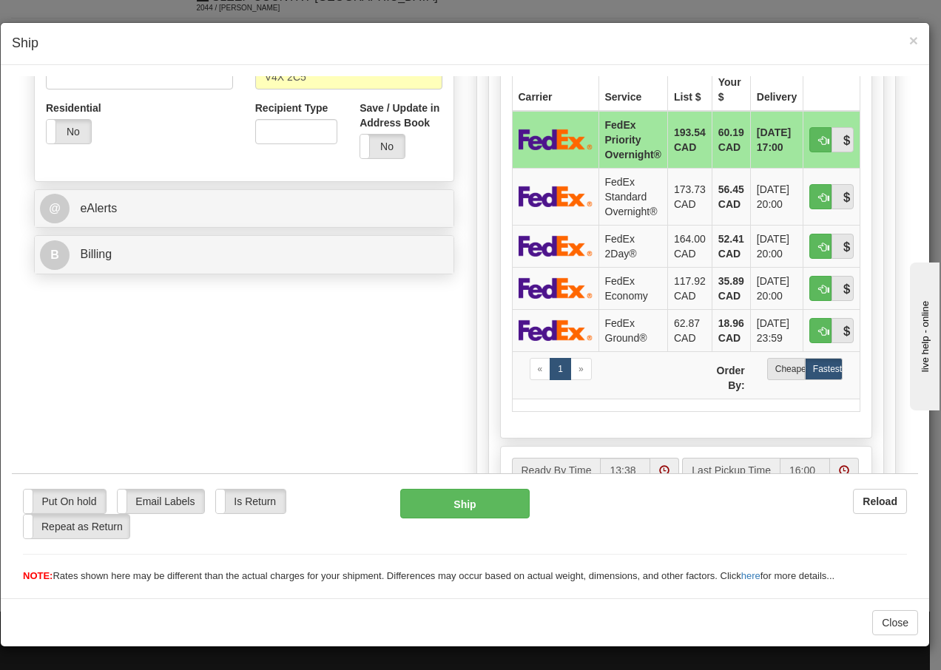
scroll to position [513, 0]
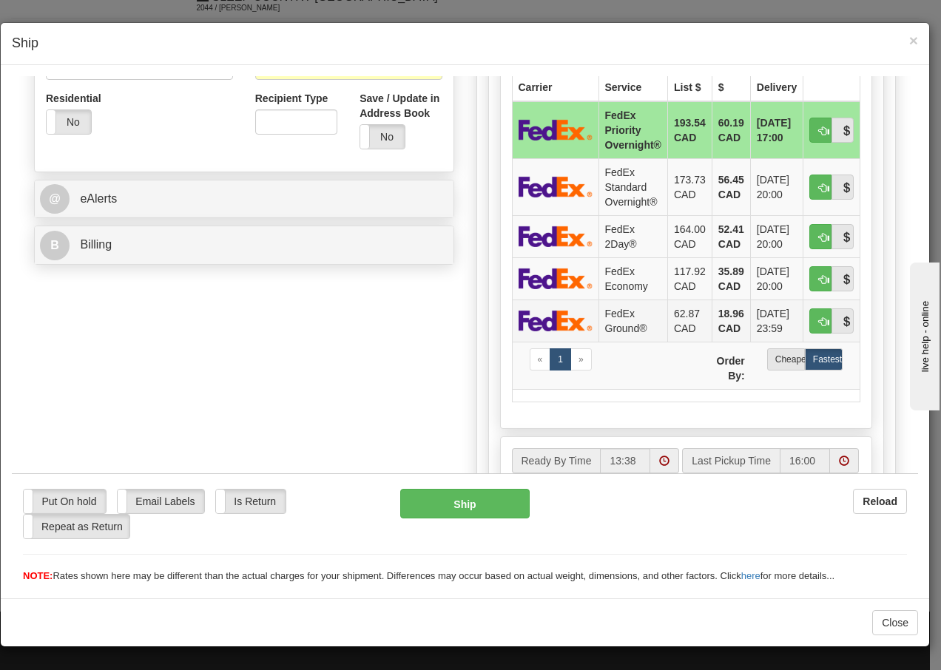
click at [610, 316] on td "FedEx Ground®" at bounding box center [632, 320] width 69 height 42
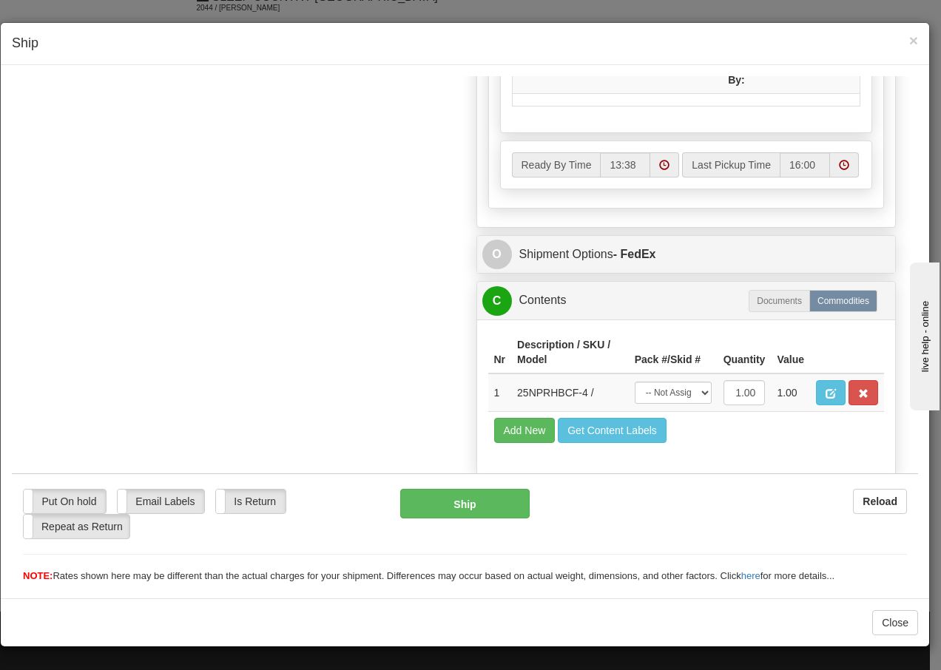
scroll to position [855, 0]
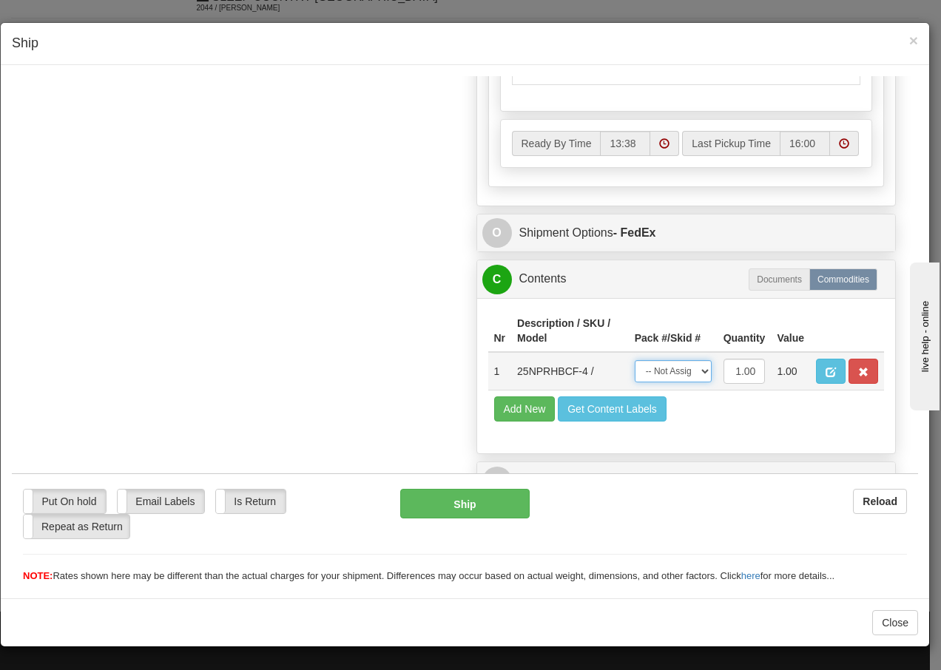
click at [683, 376] on select "-- Not Assigned -- Package 1" at bounding box center [673, 370] width 77 height 22
select select "0"
click at [635, 359] on select "-- Not Assigned -- Package 1" at bounding box center [673, 370] width 77 height 22
click at [421, 503] on button "Ship" at bounding box center [464, 503] width 129 height 30
type input "92"
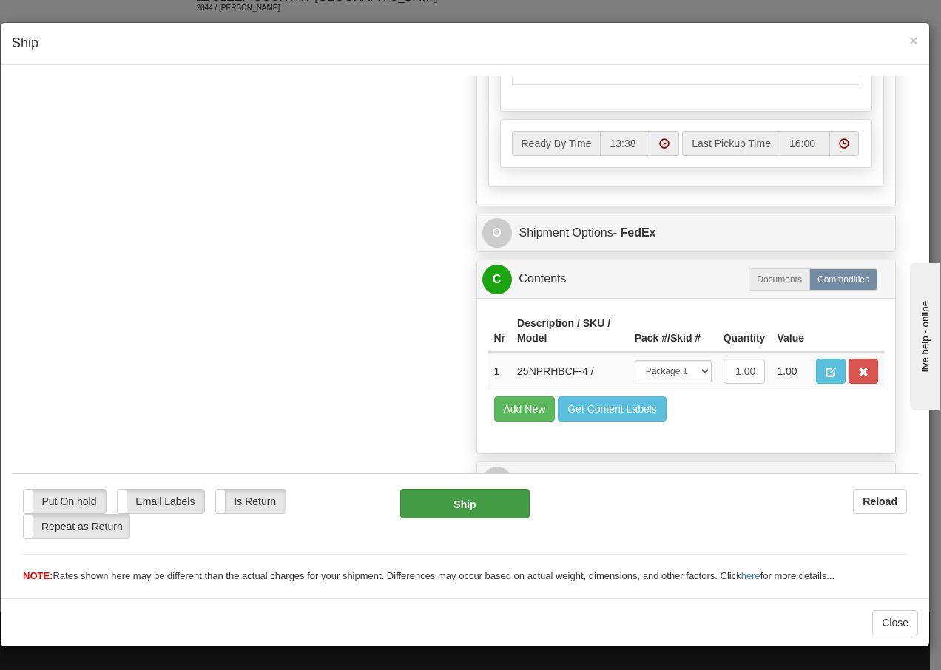
scroll to position [914, 0]
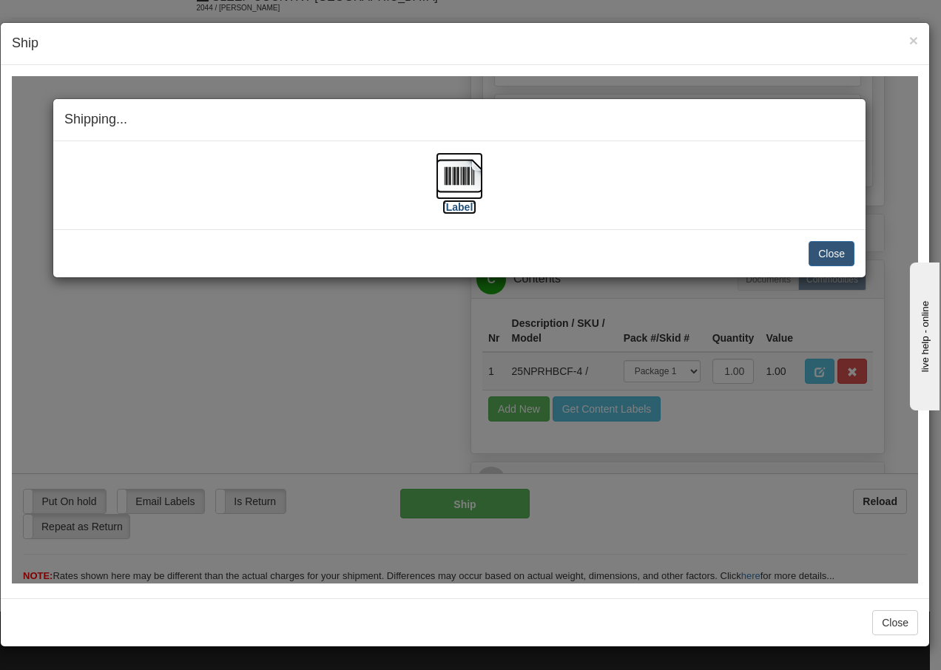
click at [467, 181] on img at bounding box center [459, 175] width 47 height 47
click at [825, 253] on button "Close" at bounding box center [831, 252] width 46 height 25
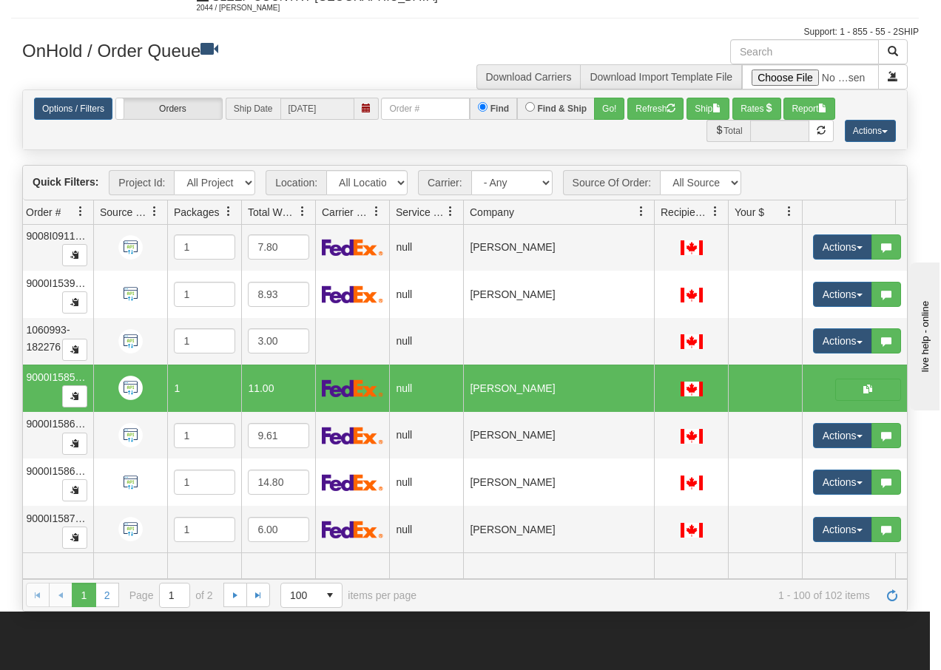
scroll to position [0, 0]
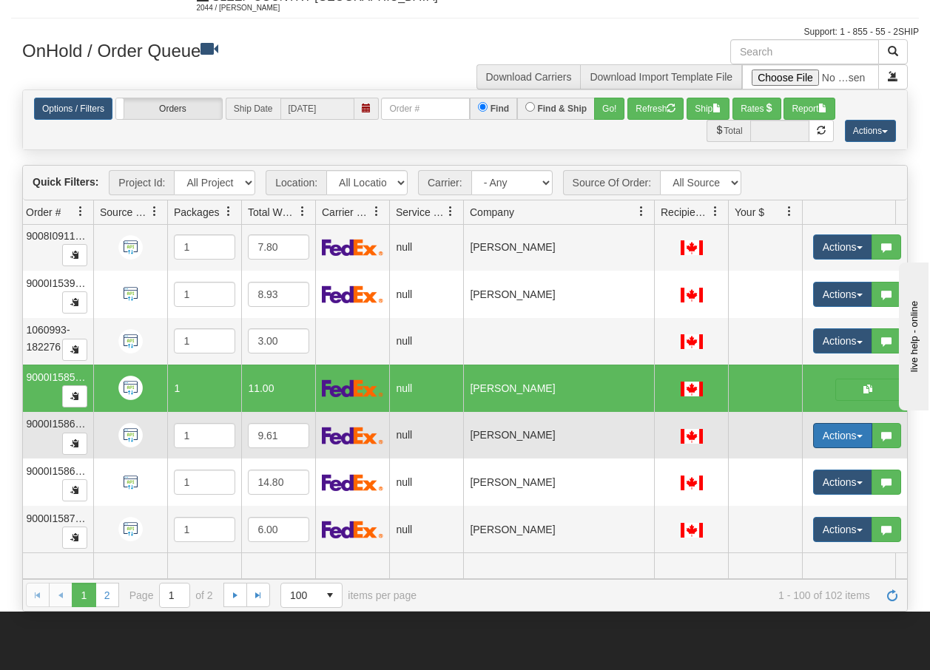
click at [862, 435] on span "button" at bounding box center [860, 436] width 6 height 3
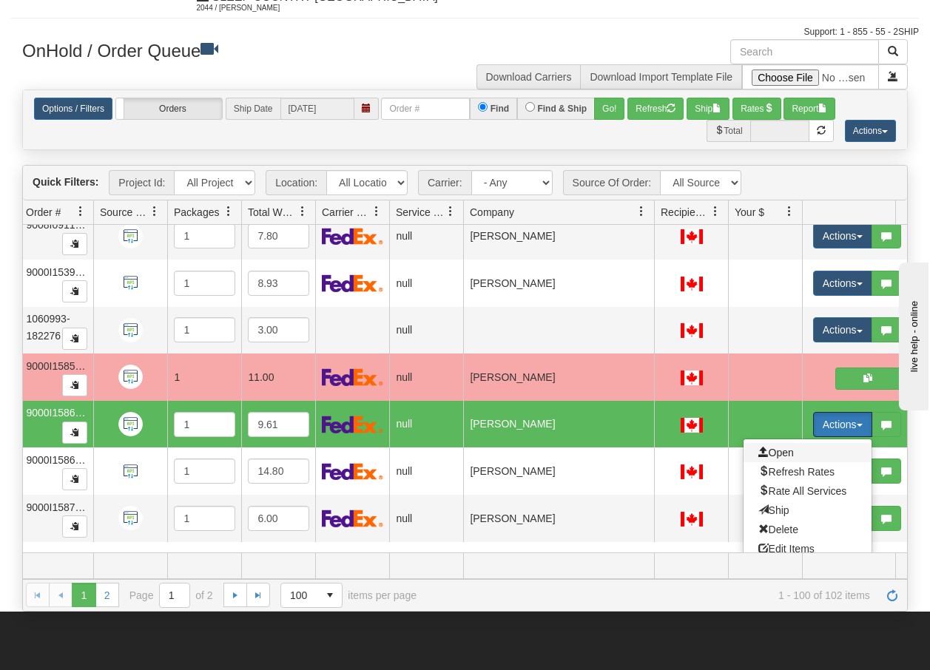
click at [778, 451] on span "Open" at bounding box center [776, 453] width 36 height 12
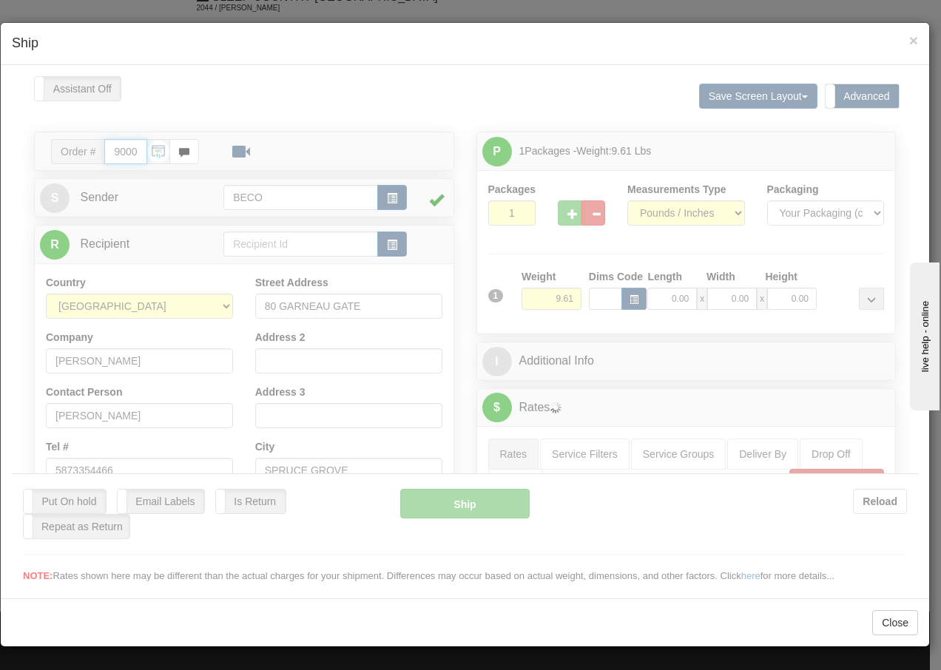
type input "13:38"
type input "16:00"
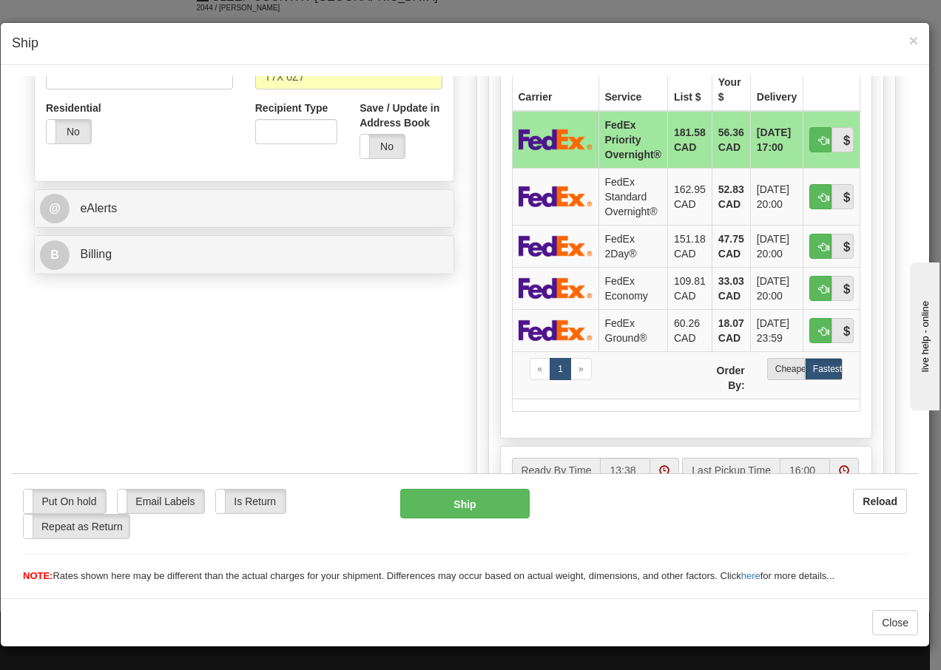
scroll to position [533, 0]
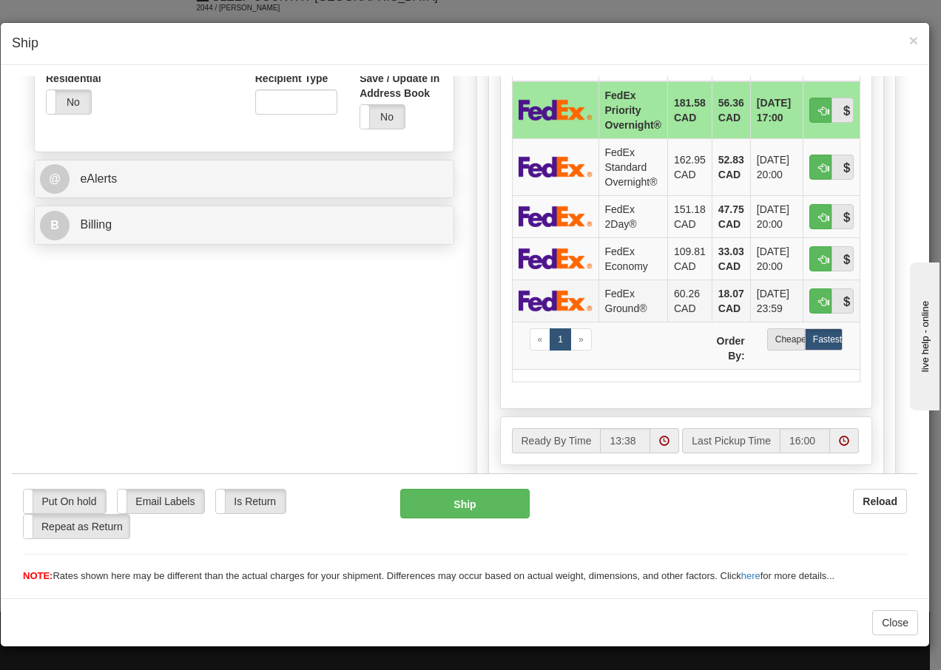
click at [604, 305] on td "FedEx Ground®" at bounding box center [632, 300] width 69 height 42
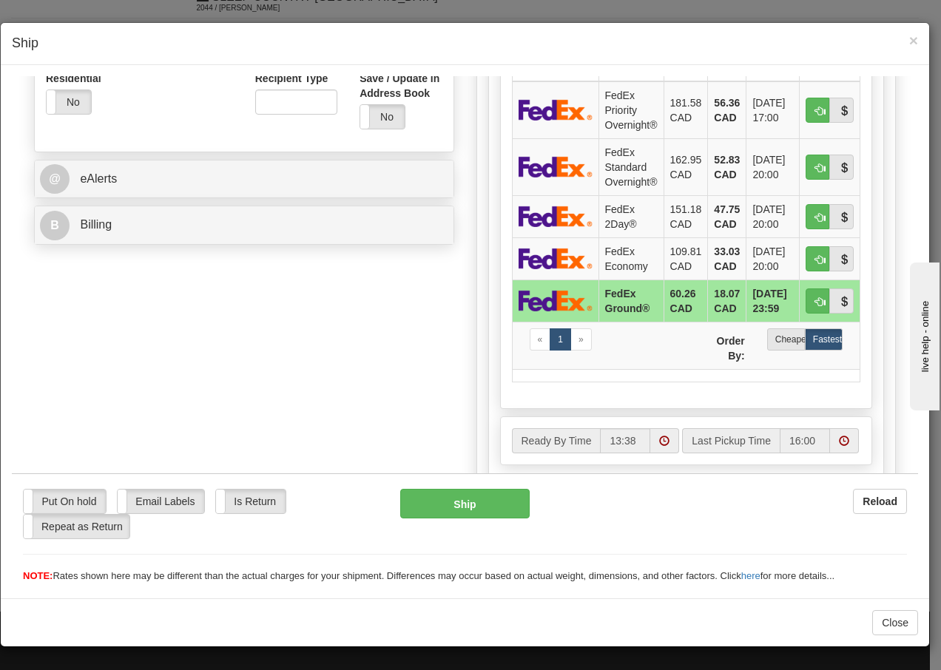
scroll to position [855, 0]
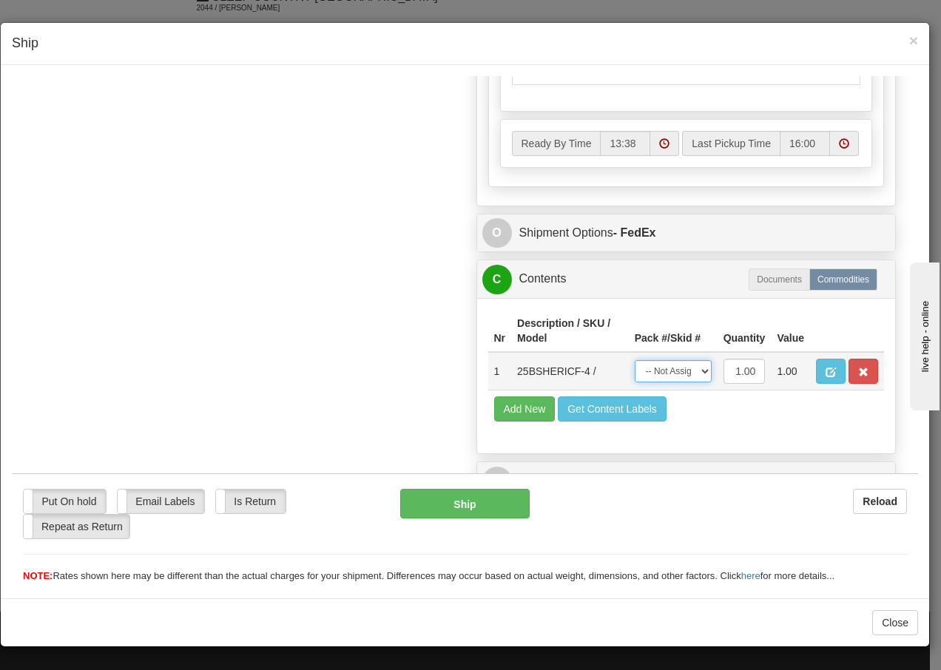
click at [678, 371] on select "-- Not Assigned -- Package 1" at bounding box center [673, 370] width 77 height 22
select select "0"
click at [635, 359] on select "-- Not Assigned -- Package 1" at bounding box center [673, 370] width 77 height 22
click at [464, 509] on button "Ship" at bounding box center [464, 503] width 129 height 30
type input "92"
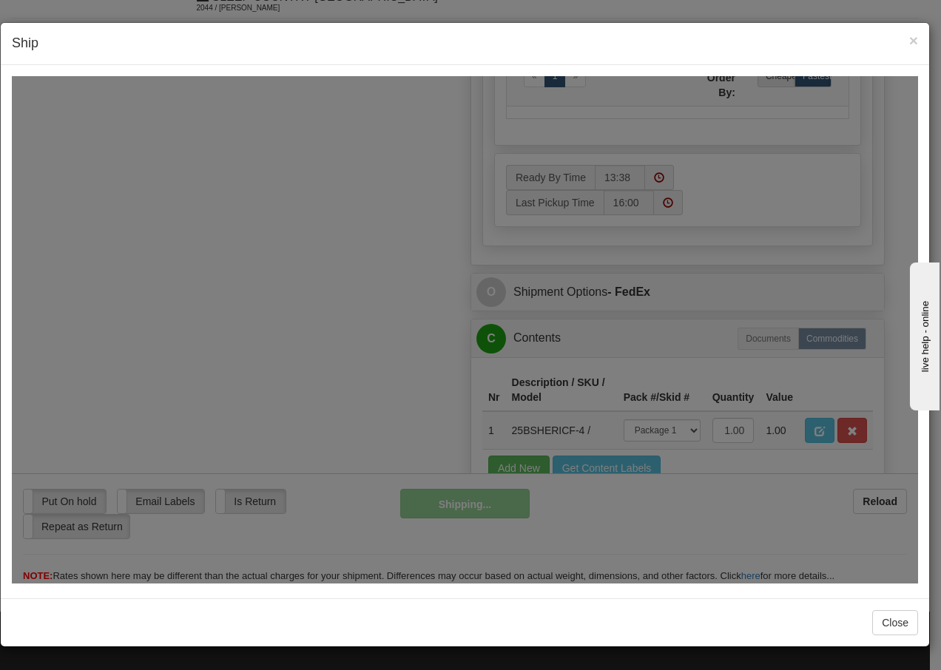
scroll to position [914, 0]
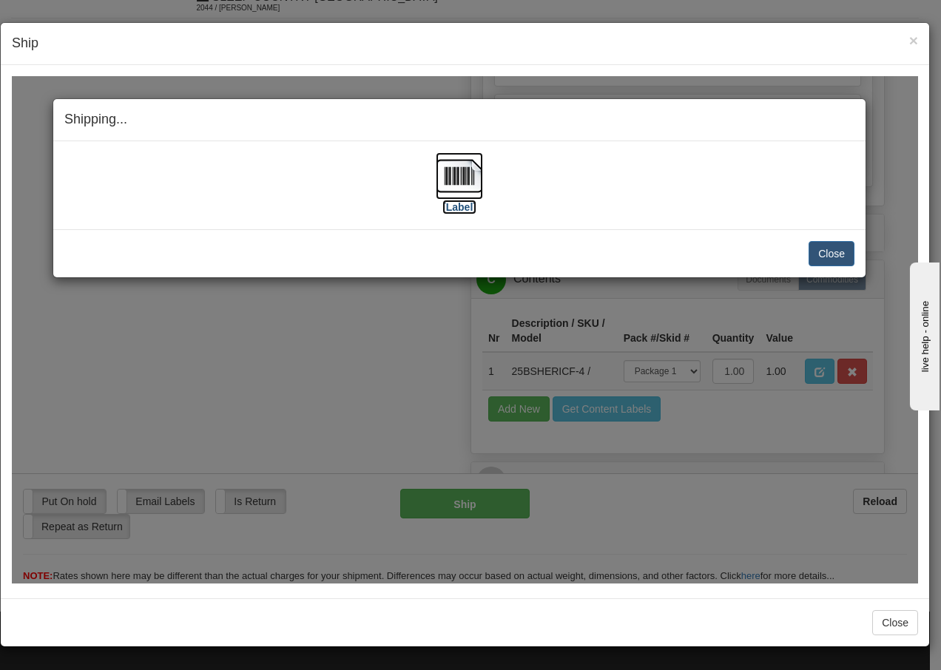
click at [463, 172] on img at bounding box center [459, 175] width 47 height 47
click at [826, 249] on button "Close" at bounding box center [831, 252] width 46 height 25
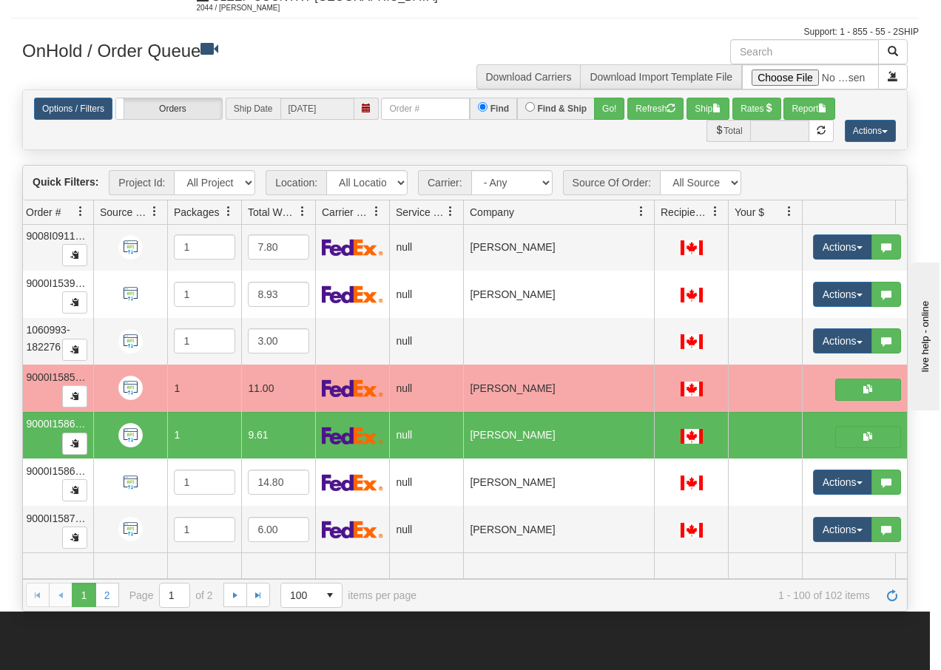
scroll to position [0, 0]
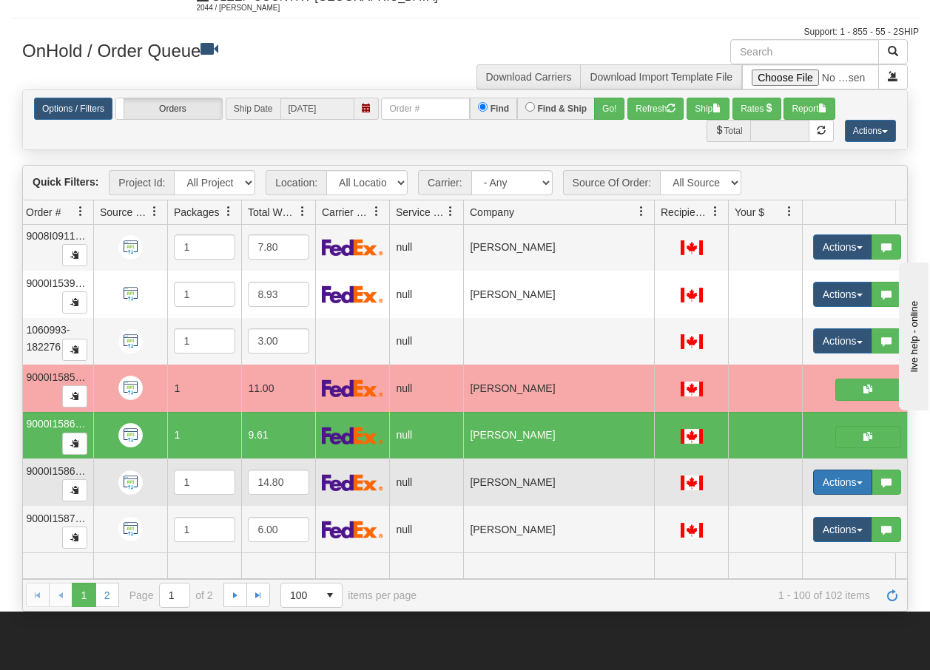
click at [858, 475] on button "Actions" at bounding box center [842, 482] width 59 height 25
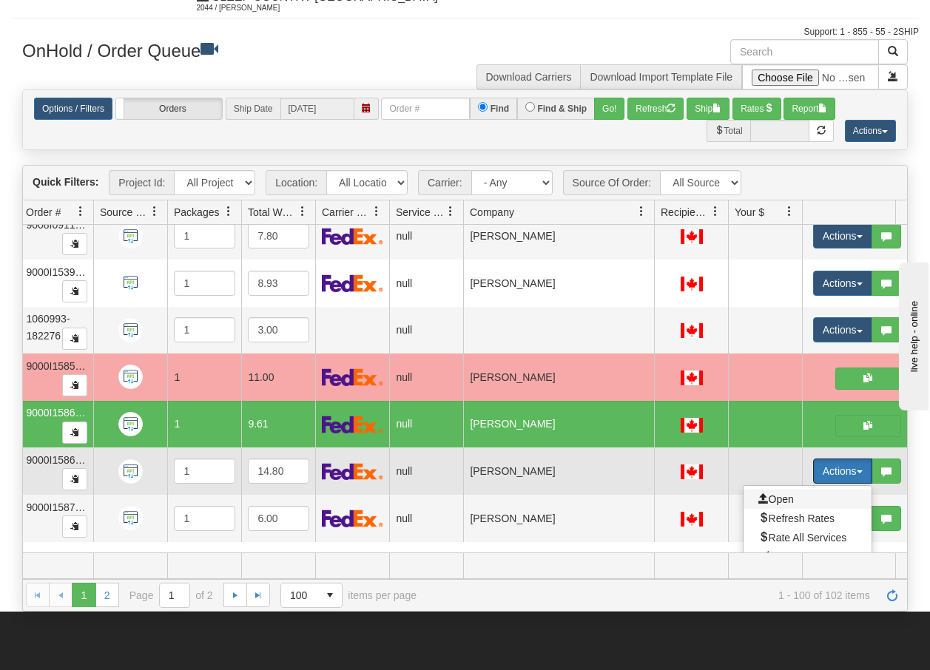
click at [777, 499] on span "Open" at bounding box center [776, 499] width 36 height 12
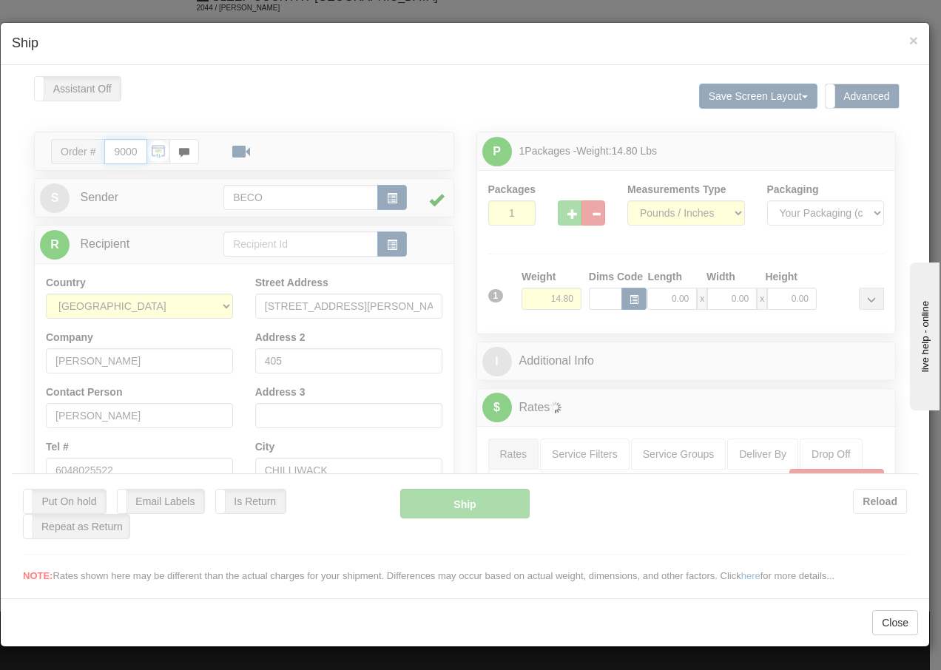
type input "13:39"
type input "16:00"
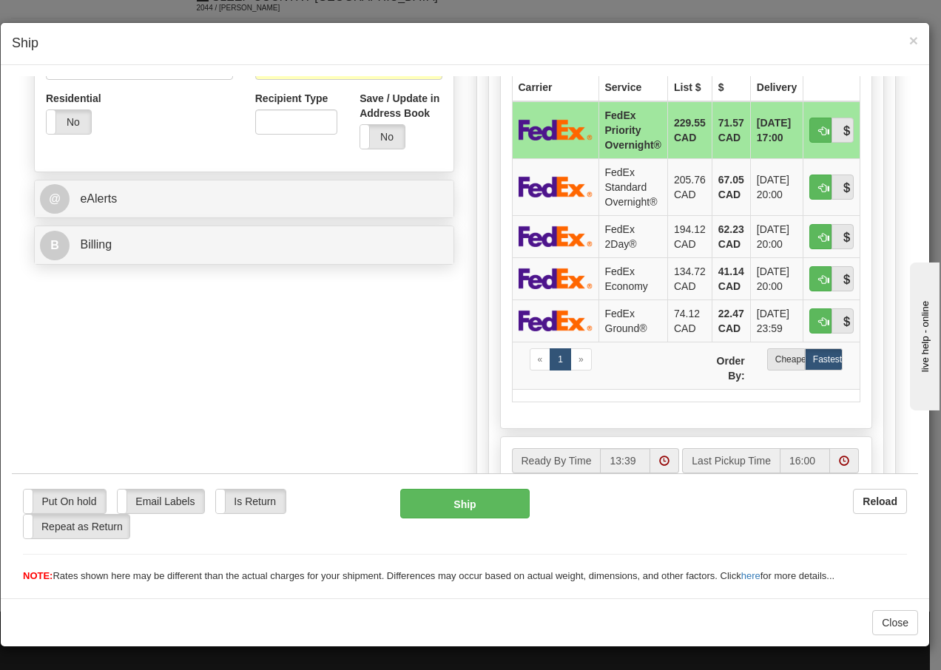
scroll to position [522, 0]
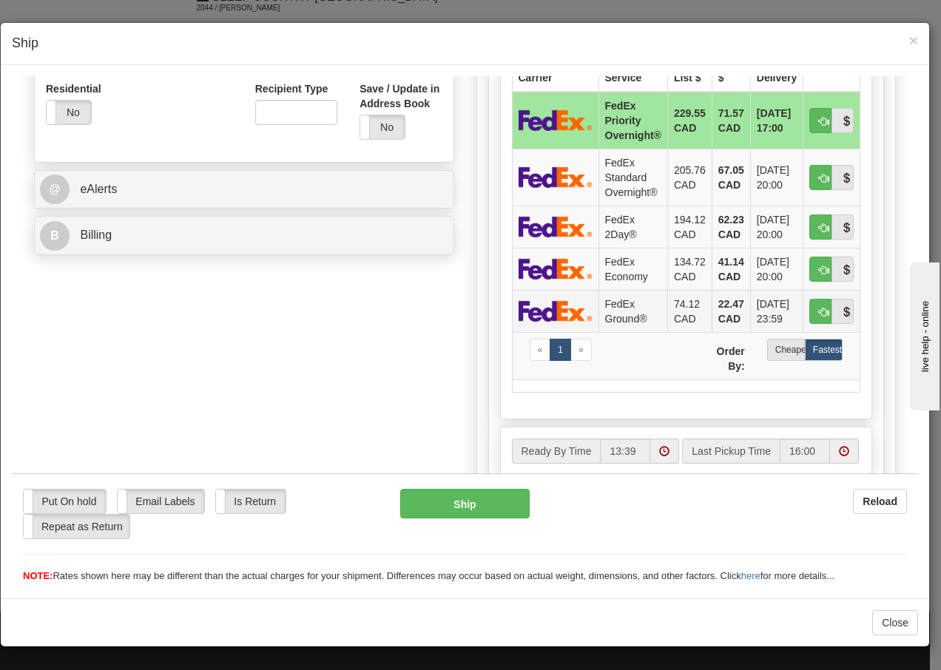
click at [598, 307] on td "FedEx Ground®" at bounding box center [632, 310] width 69 height 42
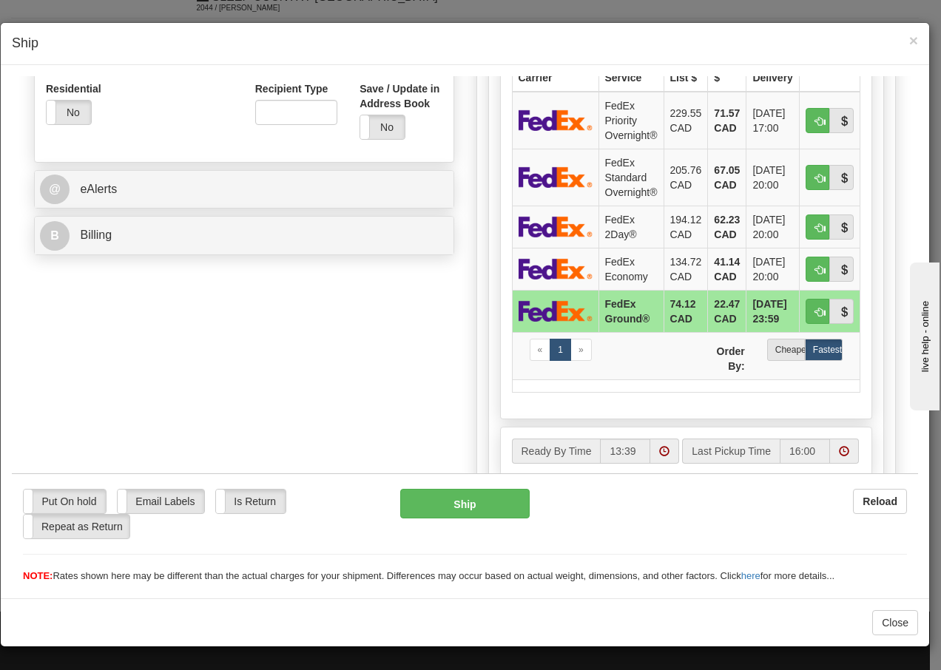
scroll to position [855, 0]
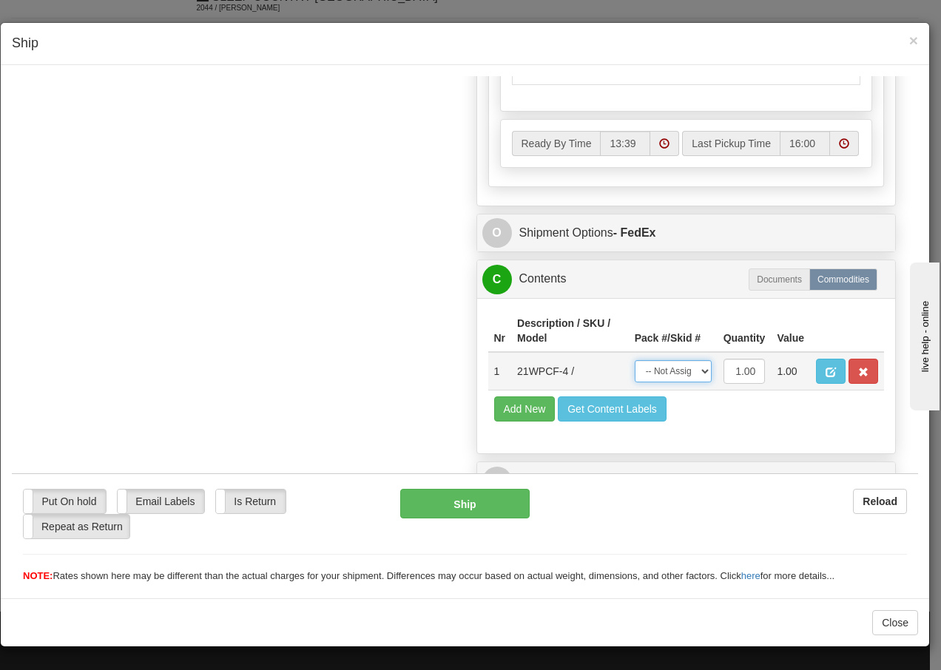
drag, startPoint x: 683, startPoint y: 373, endPoint x: 678, endPoint y: 385, distance: 12.9
click at [683, 373] on select "-- Not Assigned -- Package 1" at bounding box center [673, 370] width 77 height 22
select select "0"
click at [635, 359] on select "-- Not Assigned -- Package 1" at bounding box center [673, 370] width 77 height 22
click at [436, 499] on button "Ship" at bounding box center [464, 503] width 129 height 30
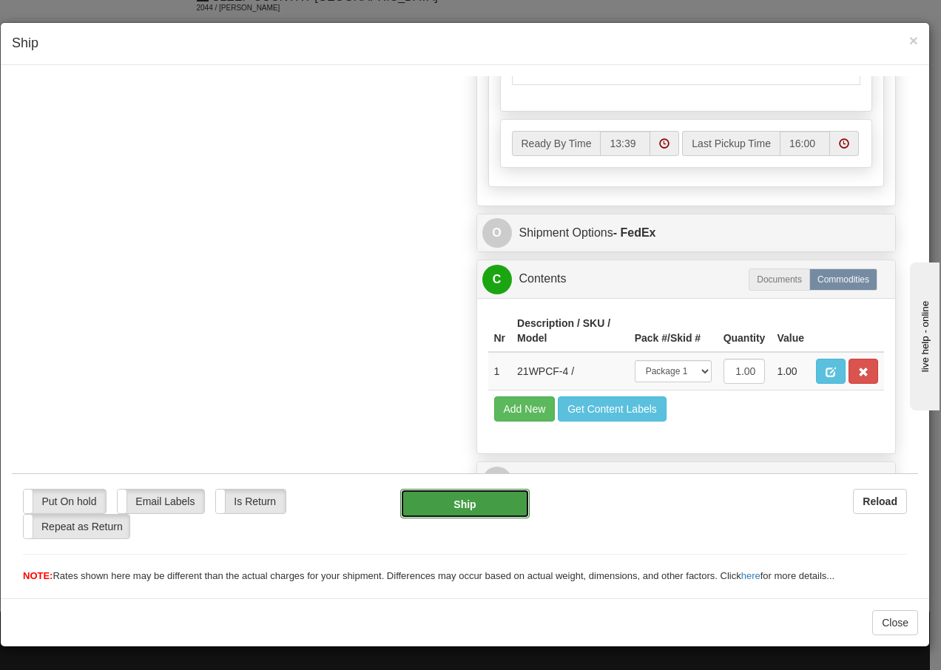
type input "92"
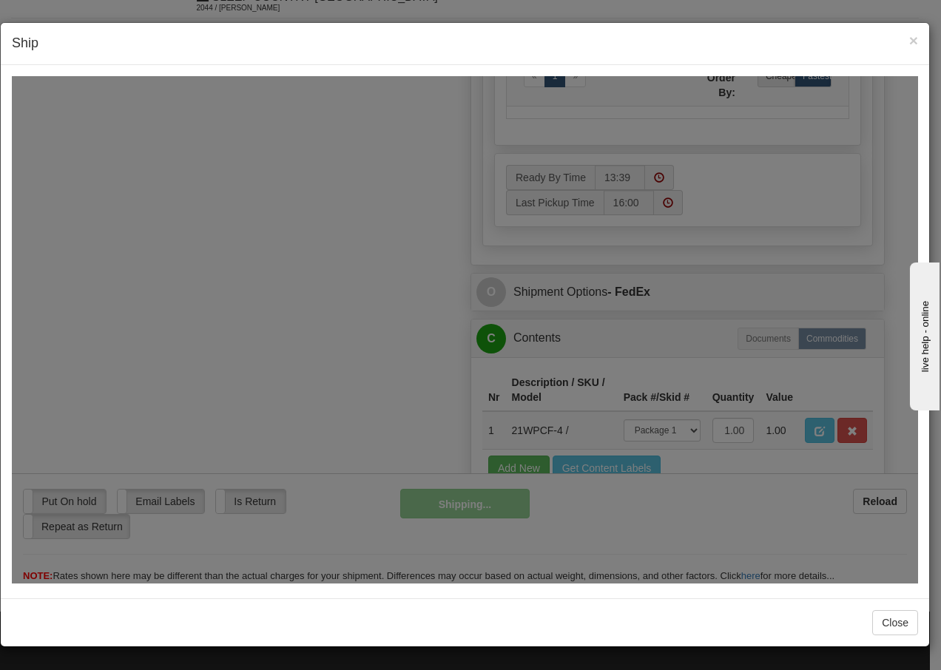
scroll to position [914, 0]
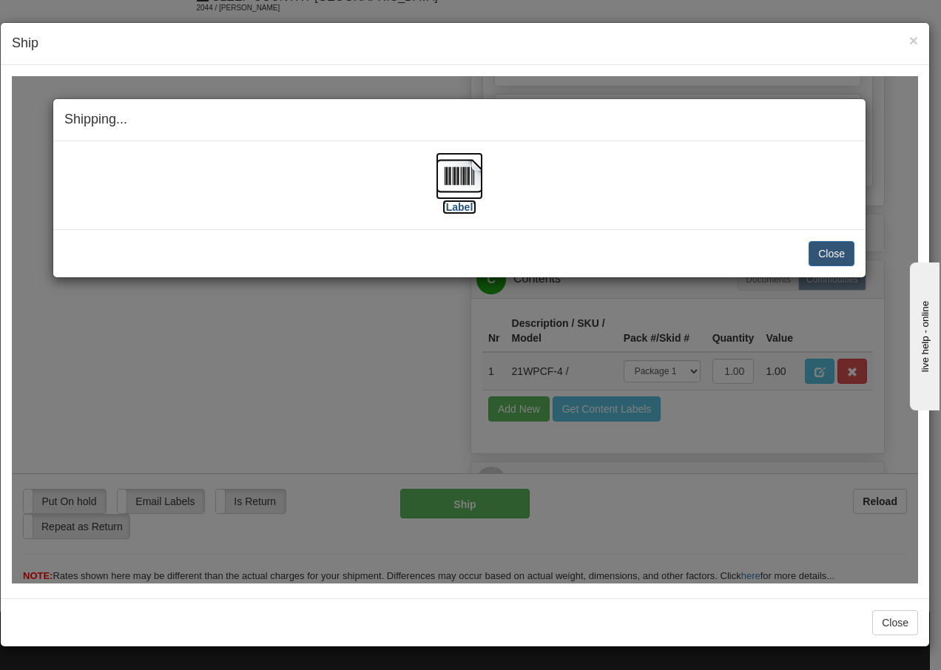
click at [462, 171] on img at bounding box center [459, 175] width 47 height 47
click at [825, 252] on button "Close" at bounding box center [831, 252] width 46 height 25
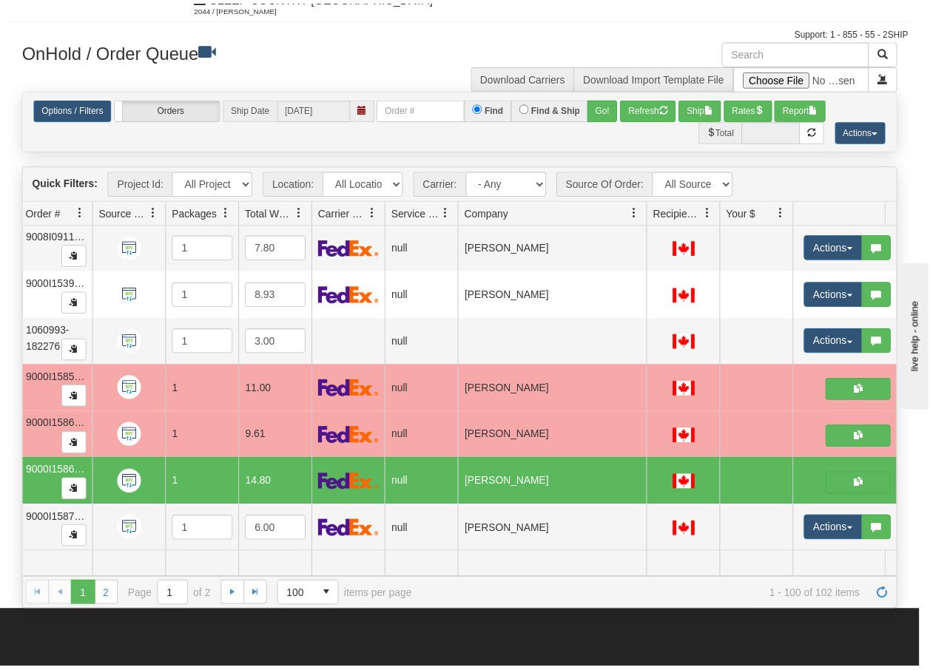
scroll to position [0, 0]
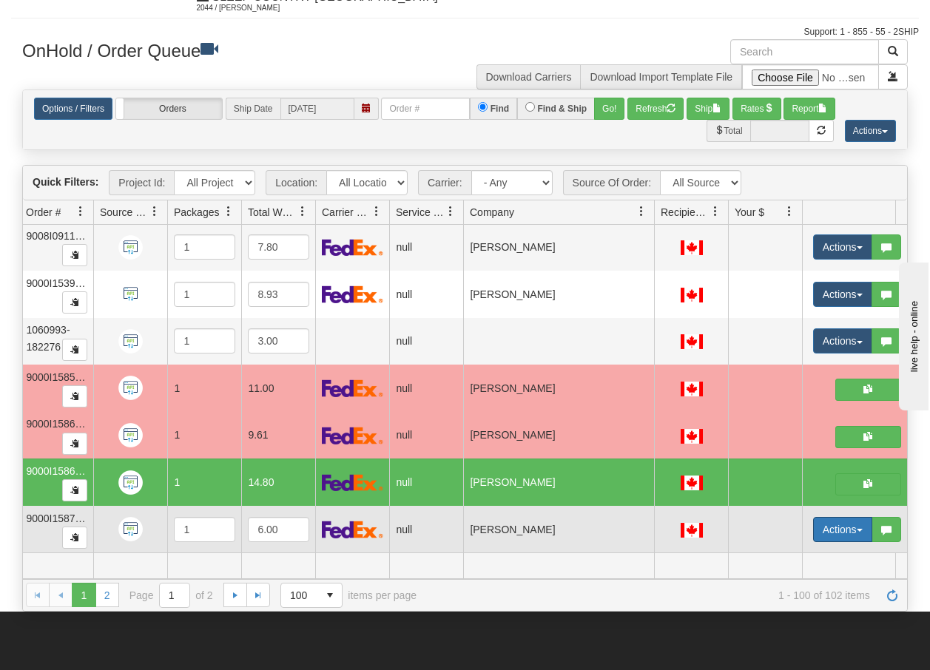
click at [857, 529] on span "button" at bounding box center [860, 530] width 6 height 3
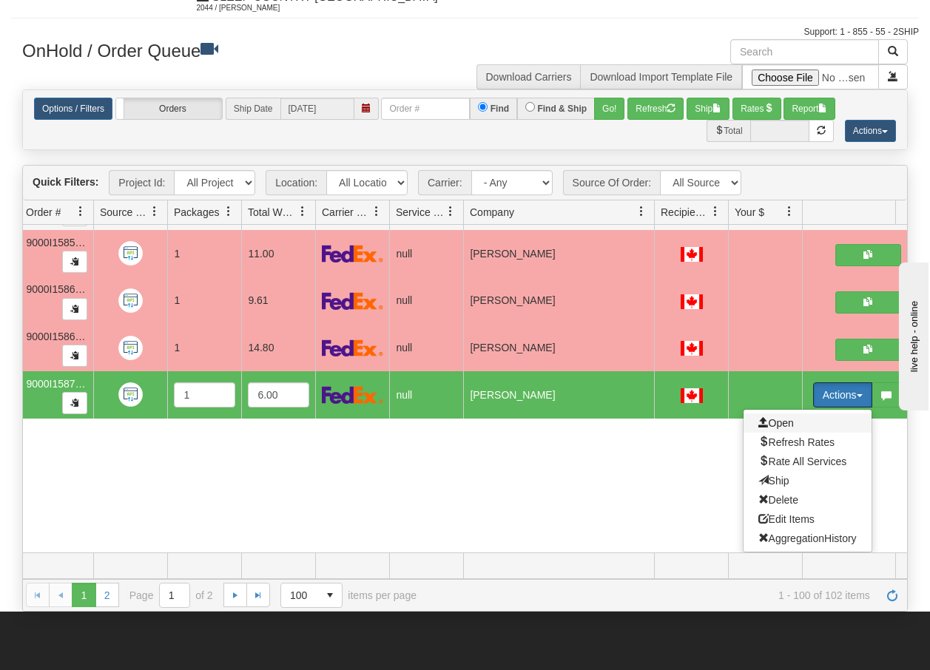
click at [788, 417] on span "Open" at bounding box center [776, 423] width 36 height 12
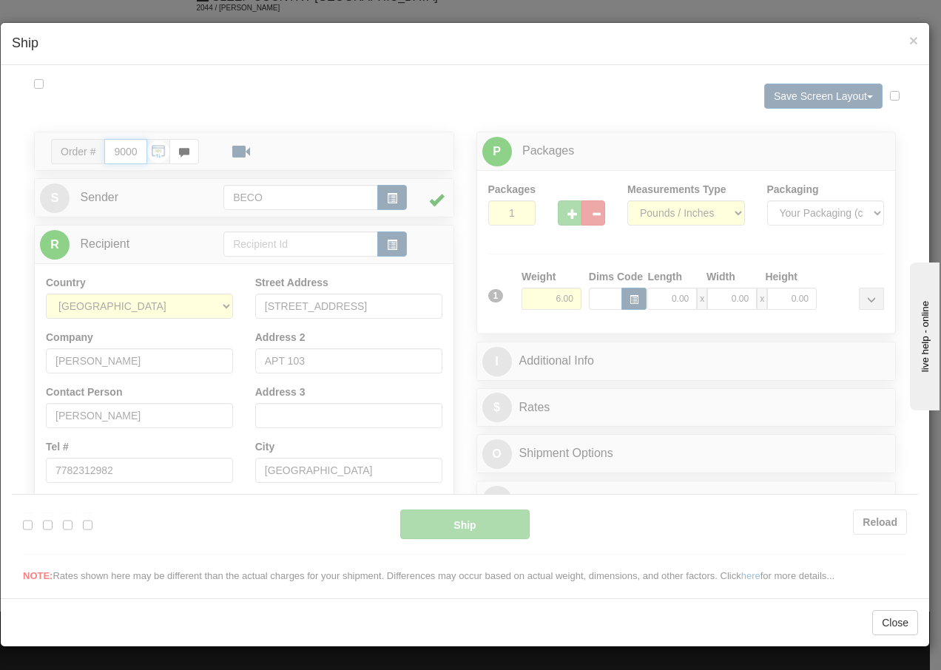
type input "13:40"
type input "16:00"
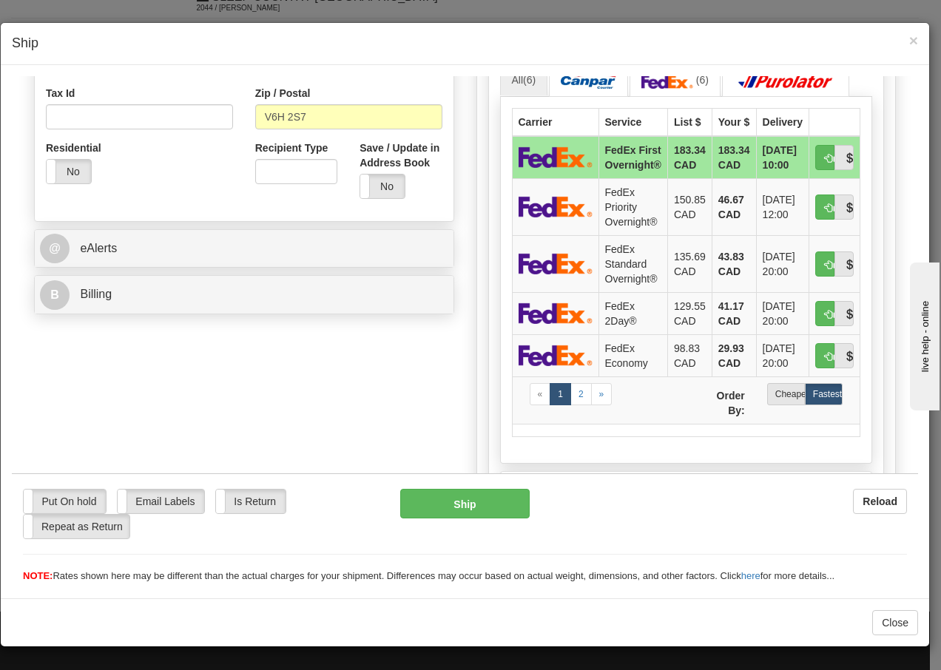
scroll to position [493, 0]
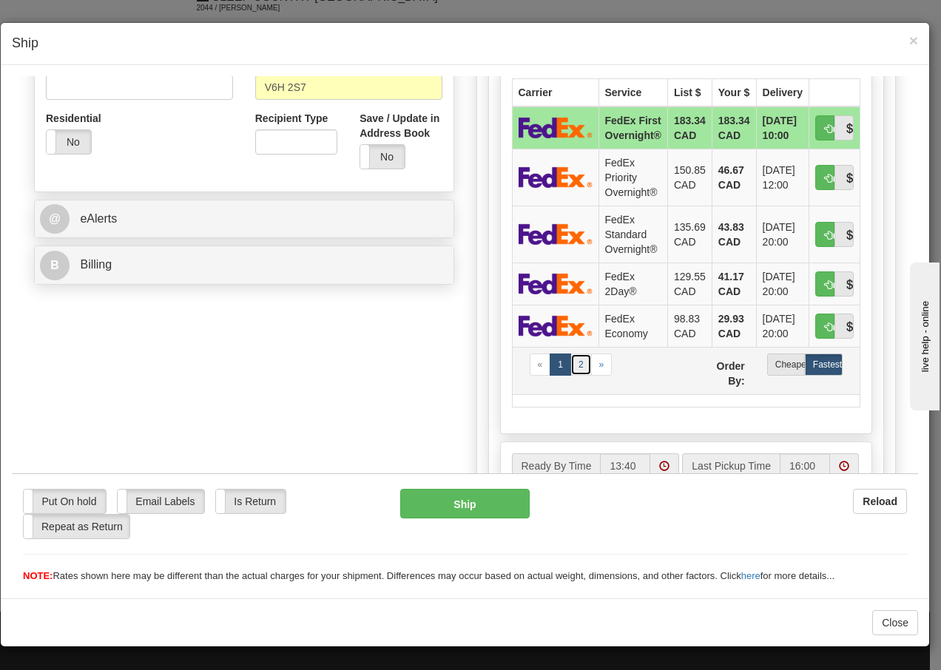
click at [576, 368] on link "2" at bounding box center [580, 364] width 21 height 22
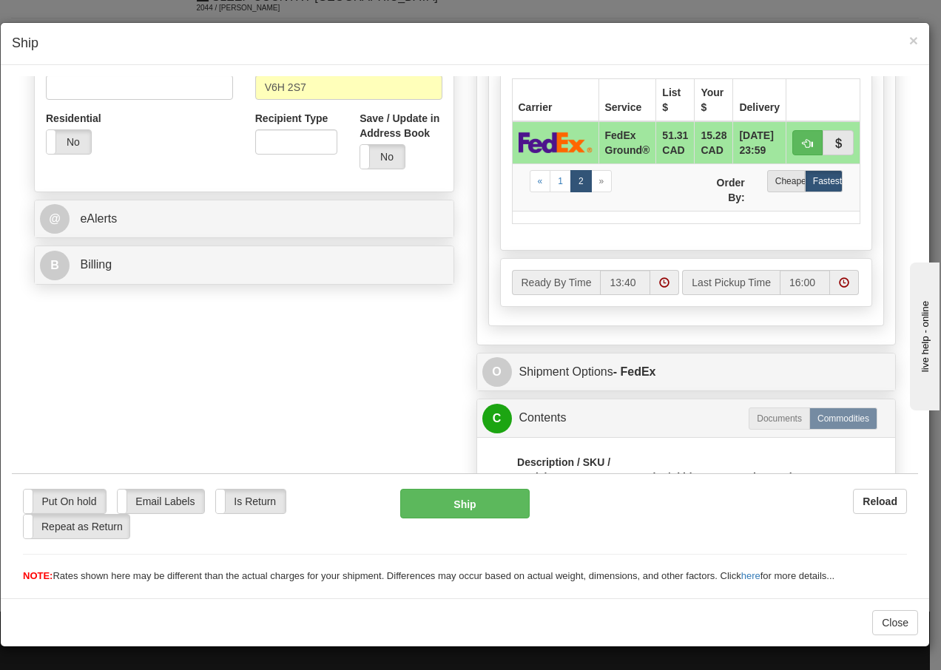
scroll to position [657, 0]
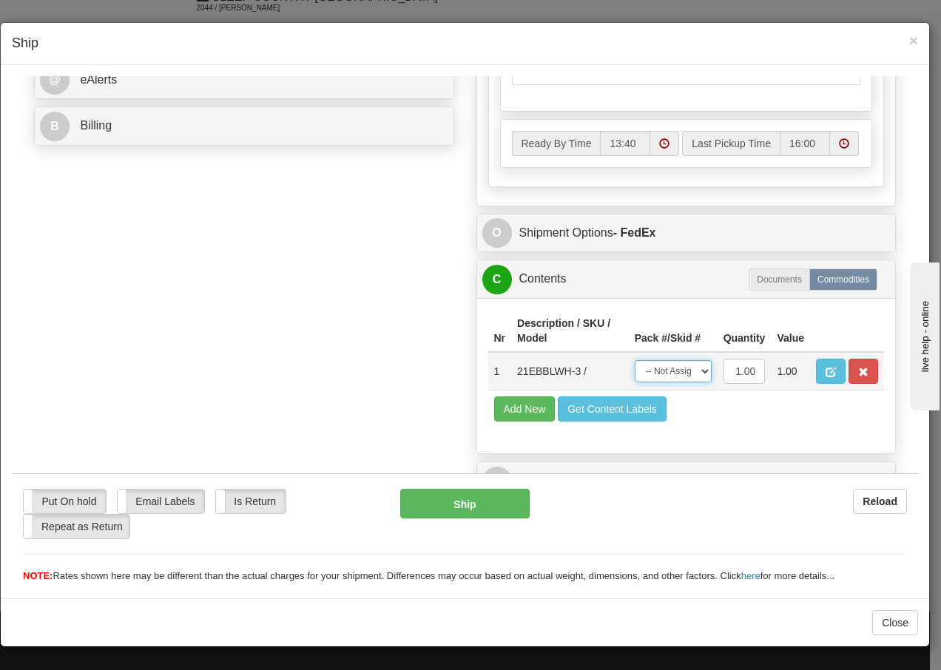
click at [678, 375] on select "-- Not Assigned -- Package 1" at bounding box center [673, 370] width 77 height 22
select select "0"
click at [635, 359] on select "-- Not Assigned -- Package 1" at bounding box center [673, 370] width 77 height 22
click at [493, 501] on button "Ship" at bounding box center [464, 503] width 129 height 30
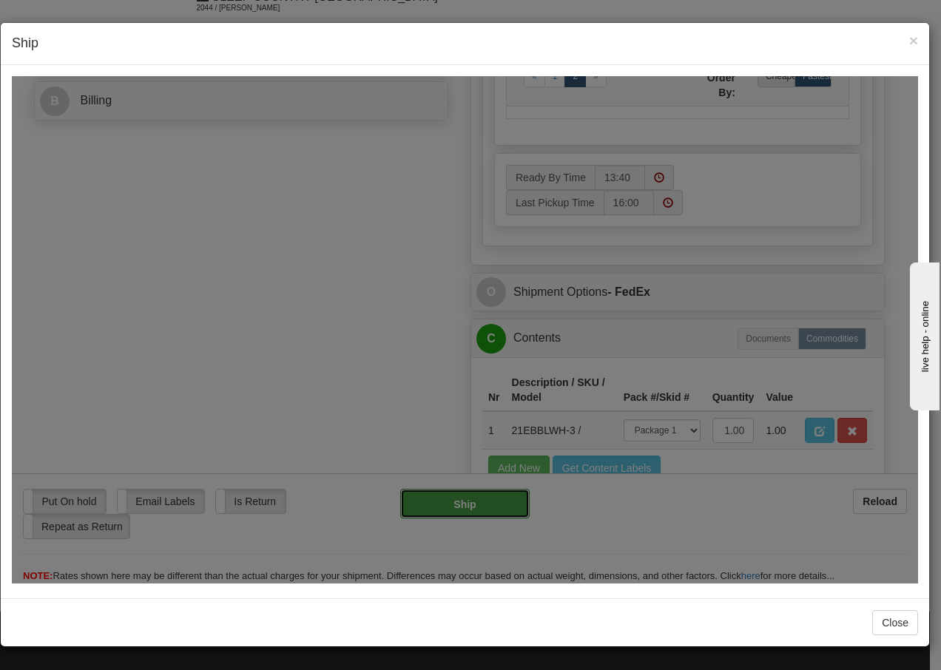
type input "92"
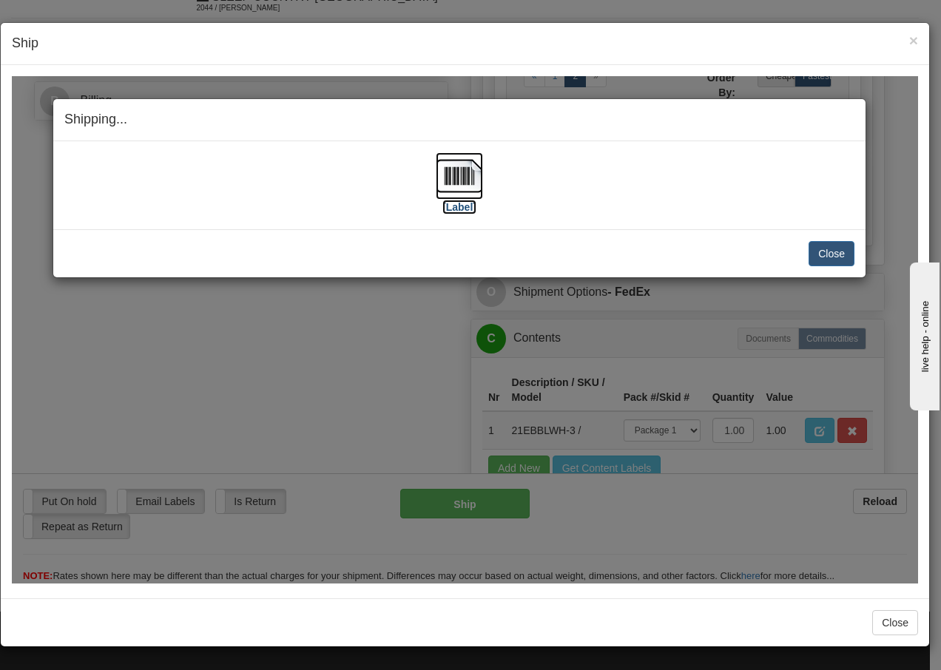
click at [460, 178] on img at bounding box center [459, 175] width 47 height 47
click at [842, 253] on button "Close" at bounding box center [831, 252] width 46 height 25
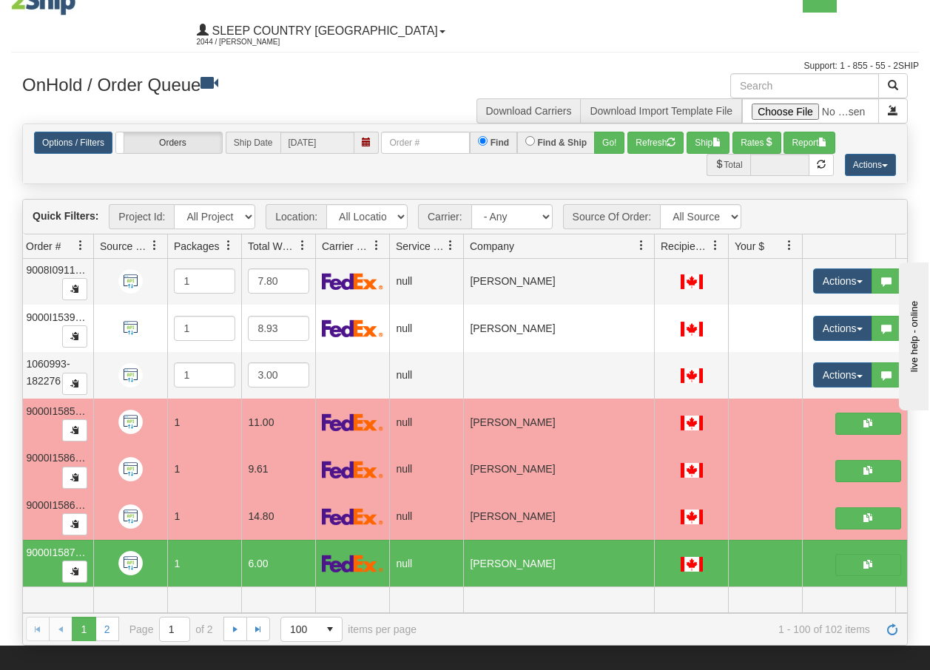
scroll to position [0, 0]
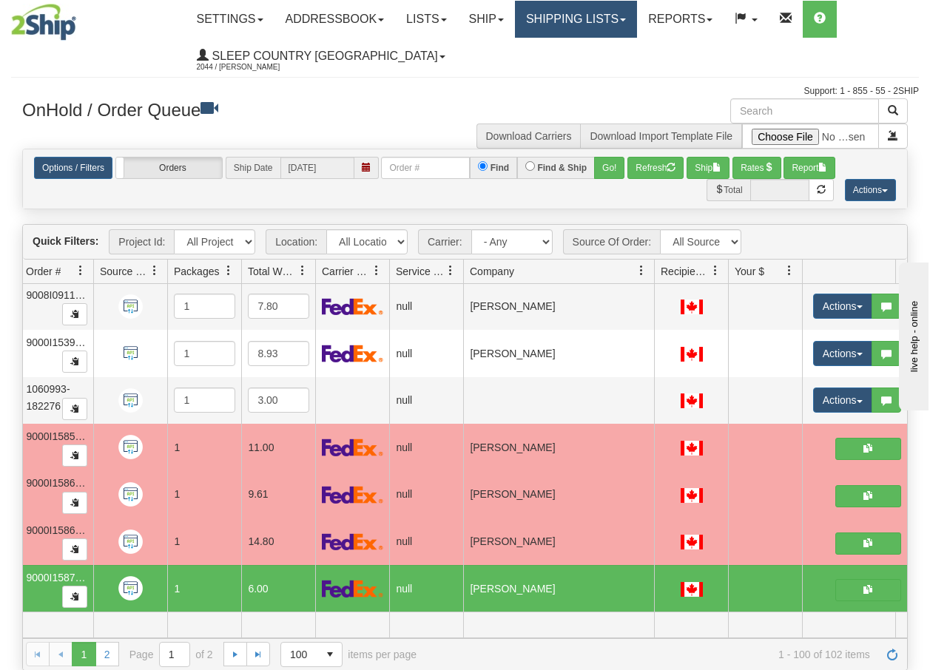
click at [597, 26] on link "Shipping lists" at bounding box center [576, 19] width 122 height 37
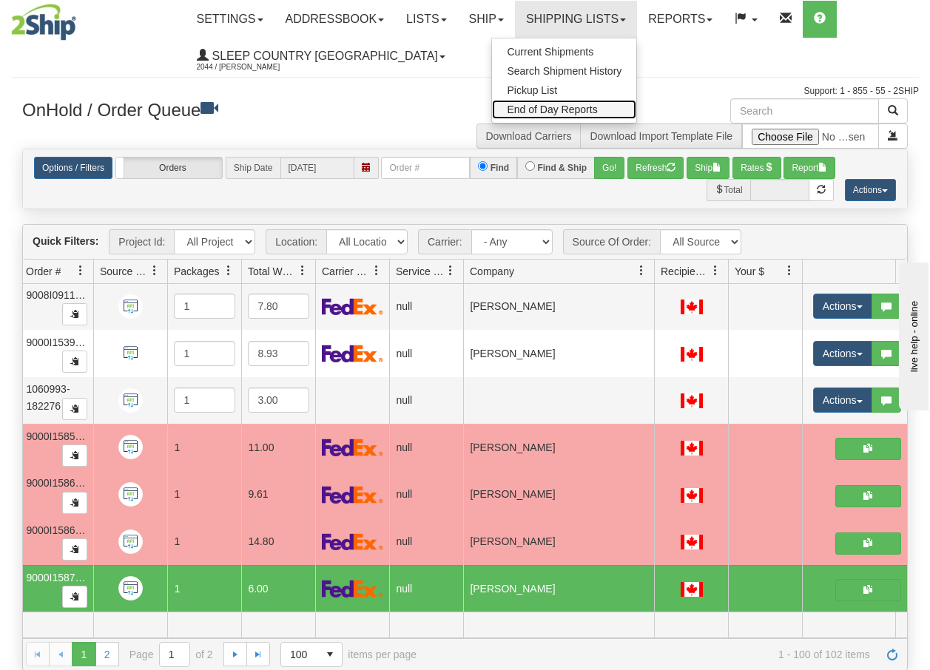
click at [572, 109] on span "End of Day Reports" at bounding box center [552, 110] width 90 height 12
